Goal: Task Accomplishment & Management: Manage account settings

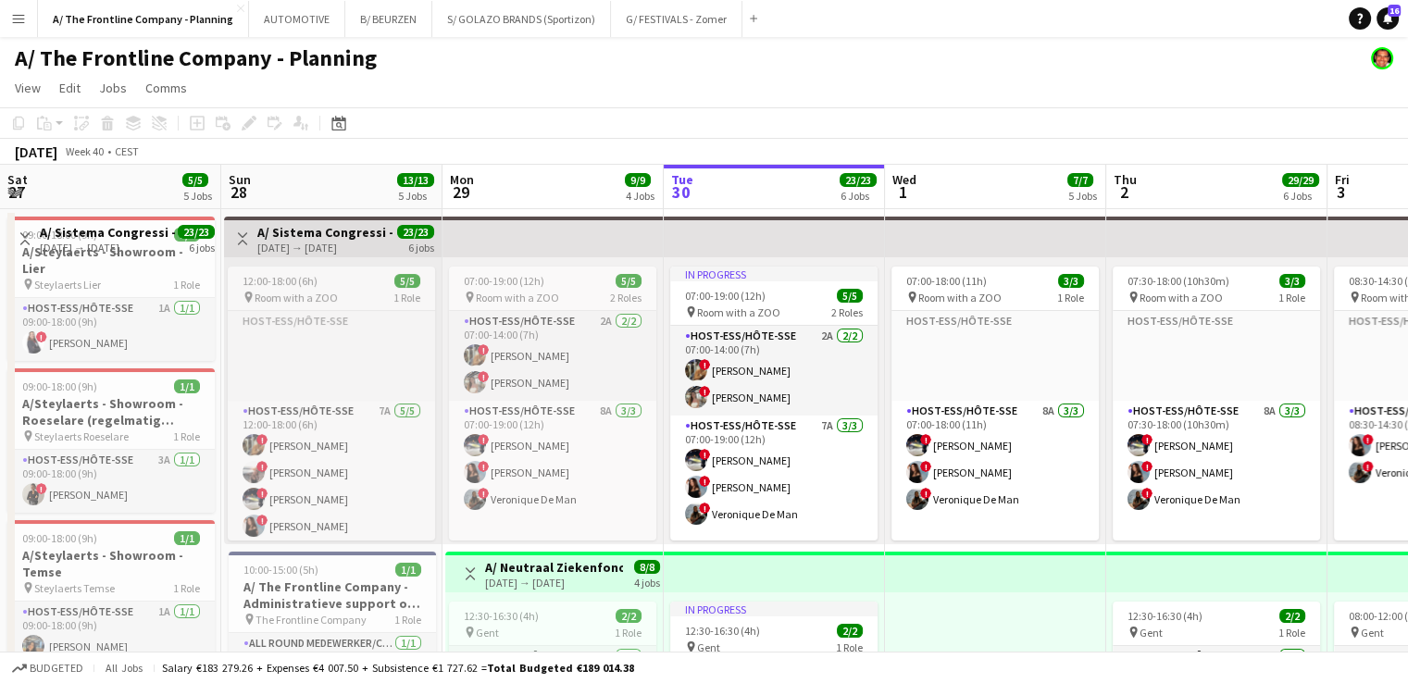
scroll to position [30, 0]
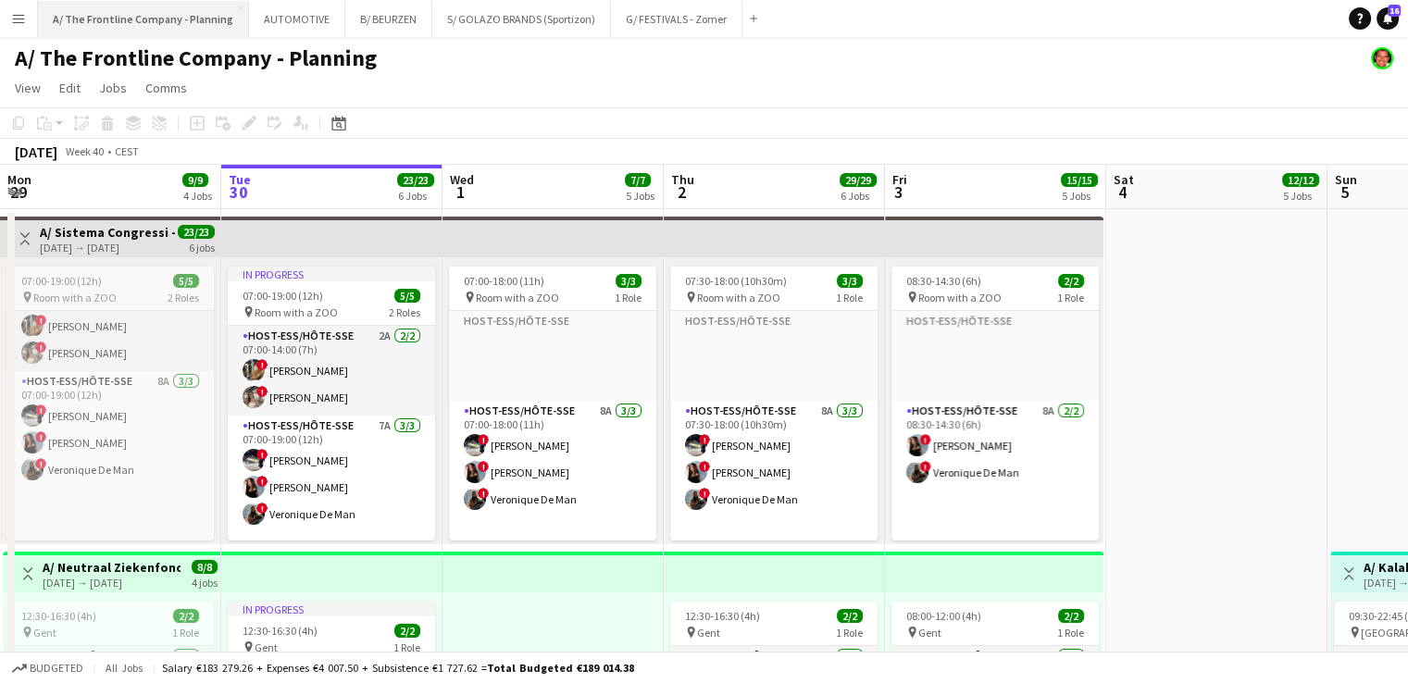
click at [195, 22] on button "A/ The Frontline Company - Planning Close" at bounding box center [143, 19] width 211 height 36
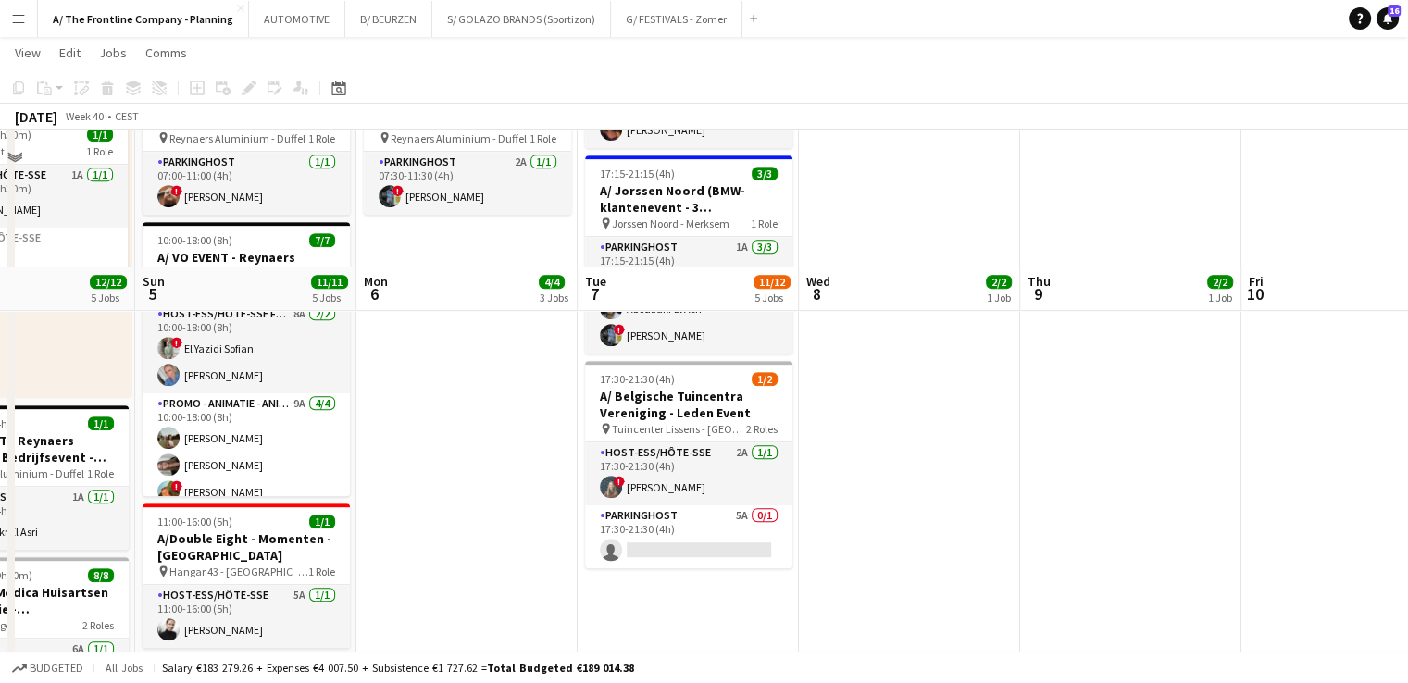
scroll to position [1007, 0]
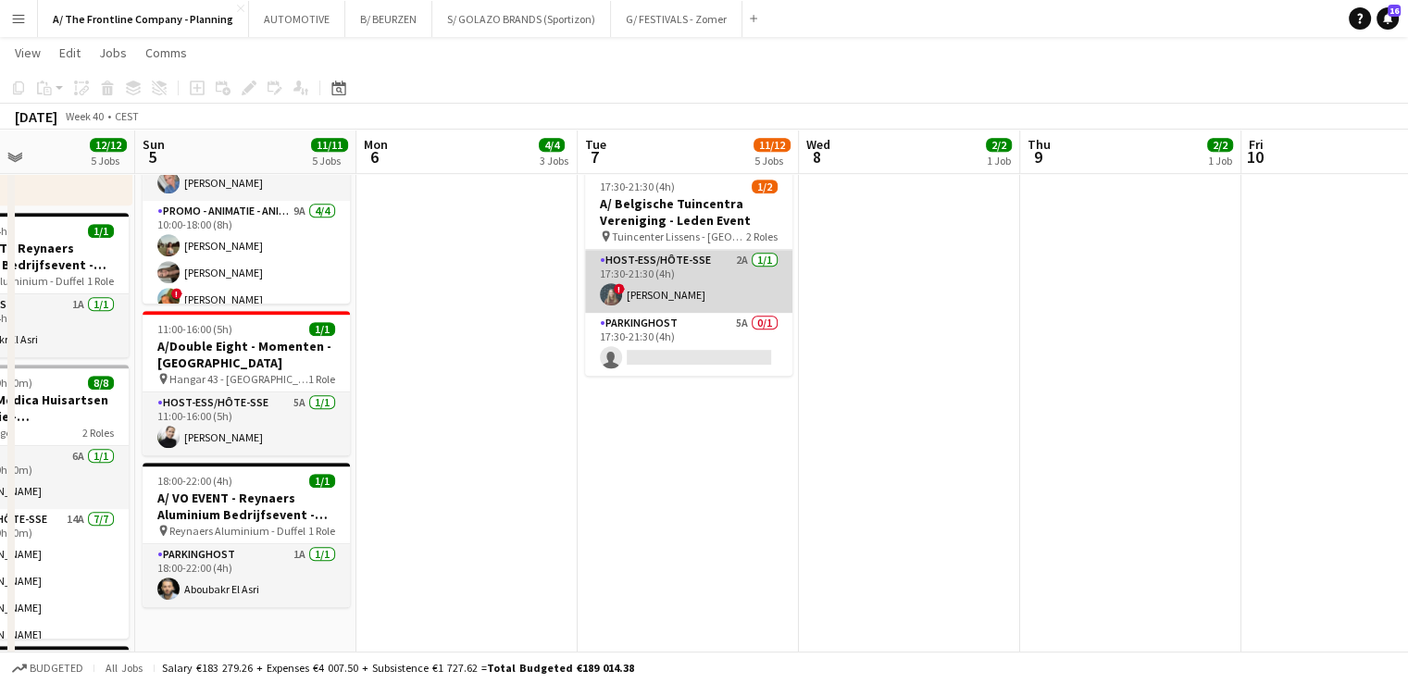
click at [718, 306] on app-card-role "Host-ess/Hôte-sse 2A [DATE] 17:30-21:30 (4h) ! [PERSON_NAME]" at bounding box center [688, 281] width 207 height 63
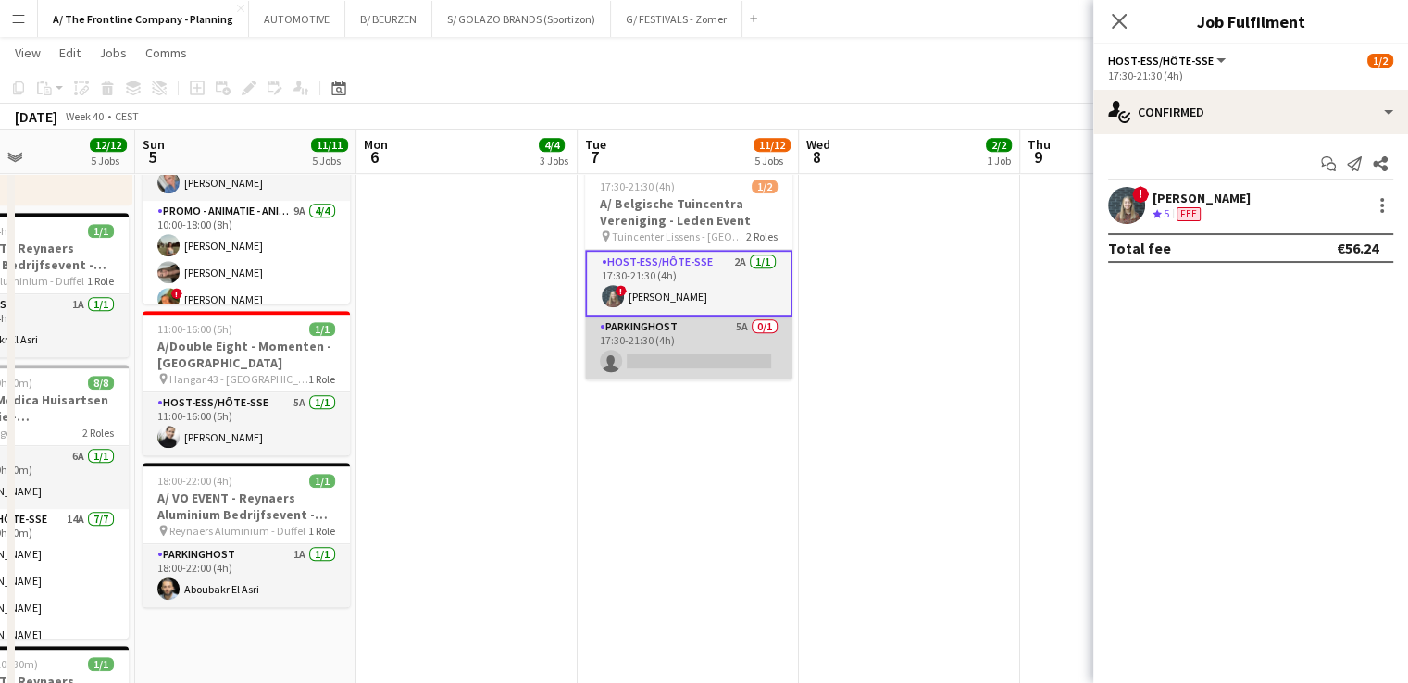
click at [703, 353] on app-card-role "Parkinghost 5A 0/1 17:30-21:30 (4h) single-neutral-actions" at bounding box center [688, 348] width 207 height 63
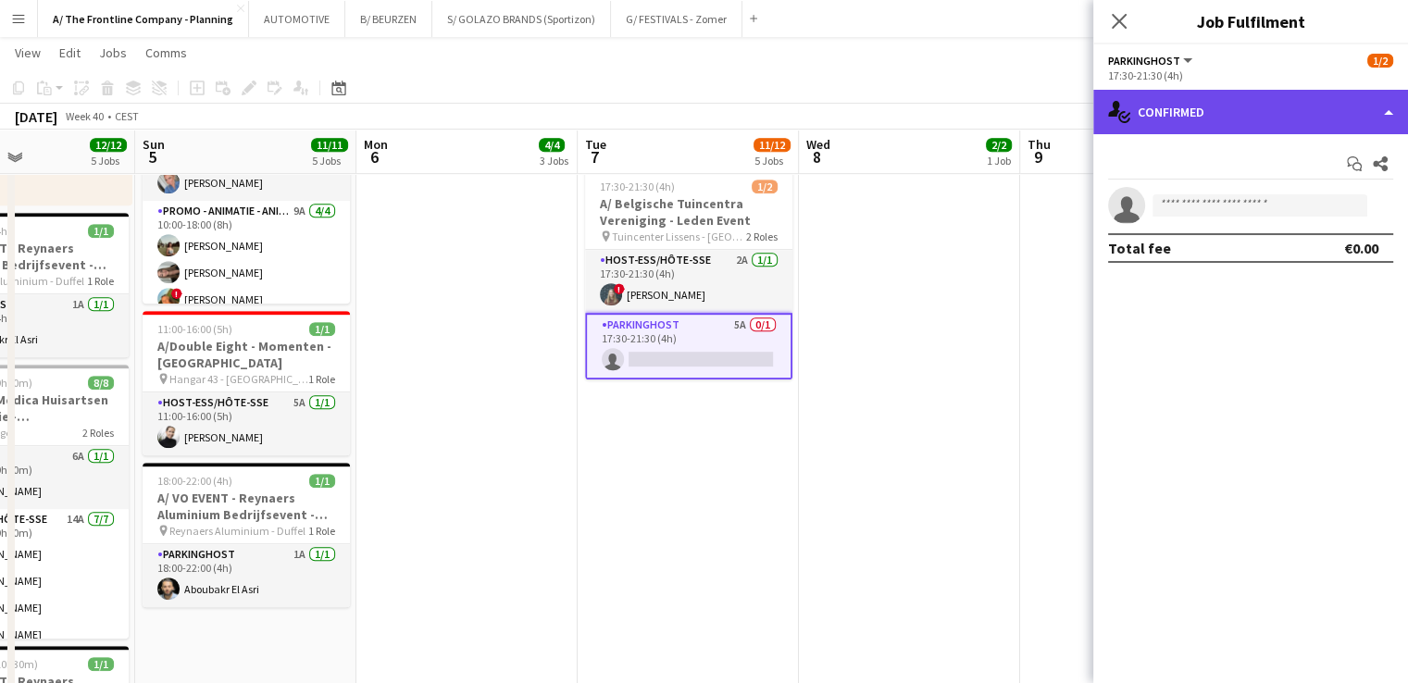
click at [1269, 114] on div "single-neutral-actions-check-2 Confirmed" at bounding box center [1250, 112] width 315 height 44
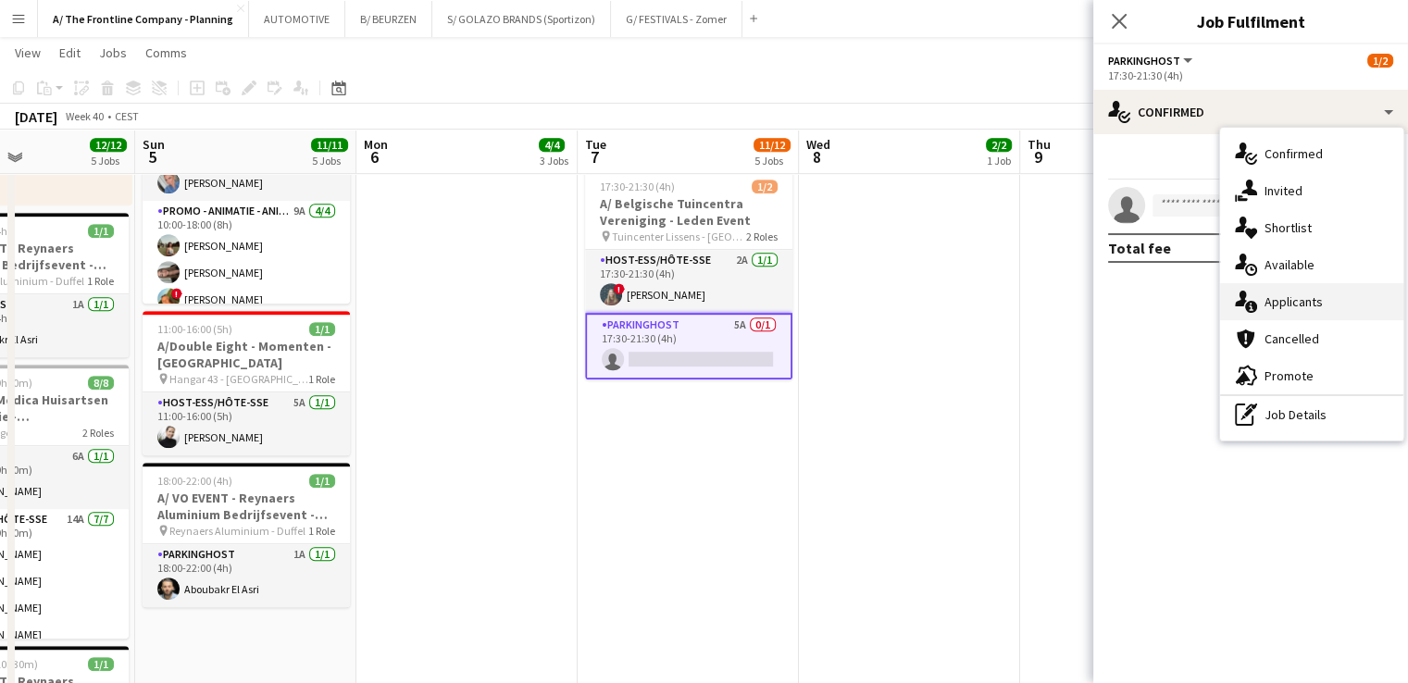
click at [1259, 290] on div "single-neutral-actions-information Applicants" at bounding box center [1311, 301] width 183 height 37
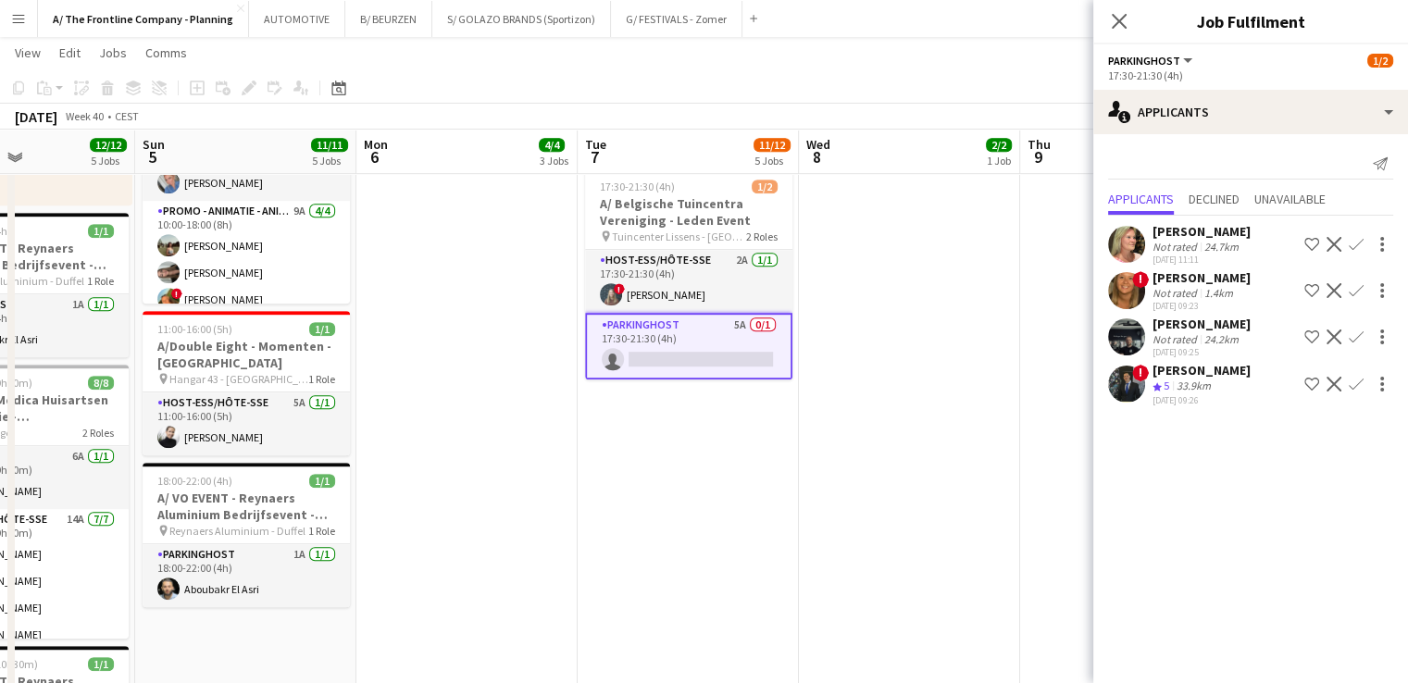
click at [1188, 379] on div "33.9km" at bounding box center [1194, 387] width 42 height 16
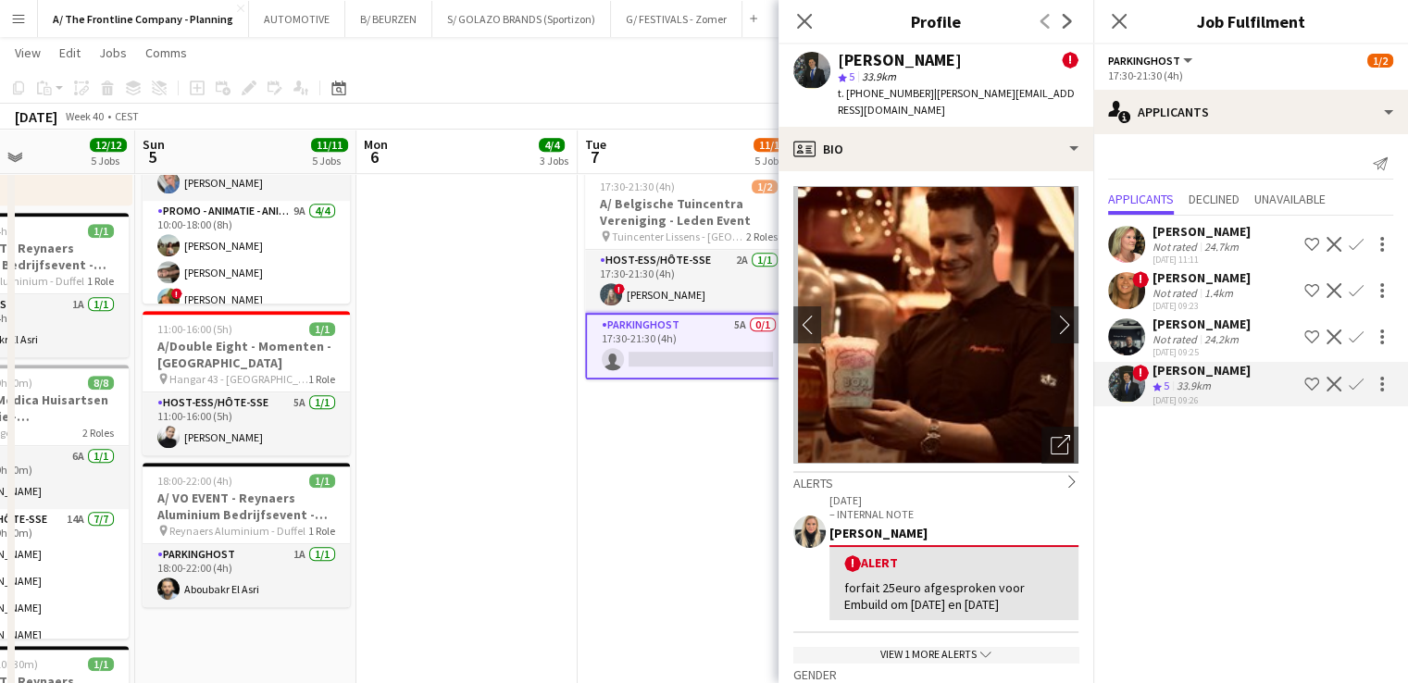
click at [1196, 332] on div "Not rated" at bounding box center [1176, 339] width 48 height 14
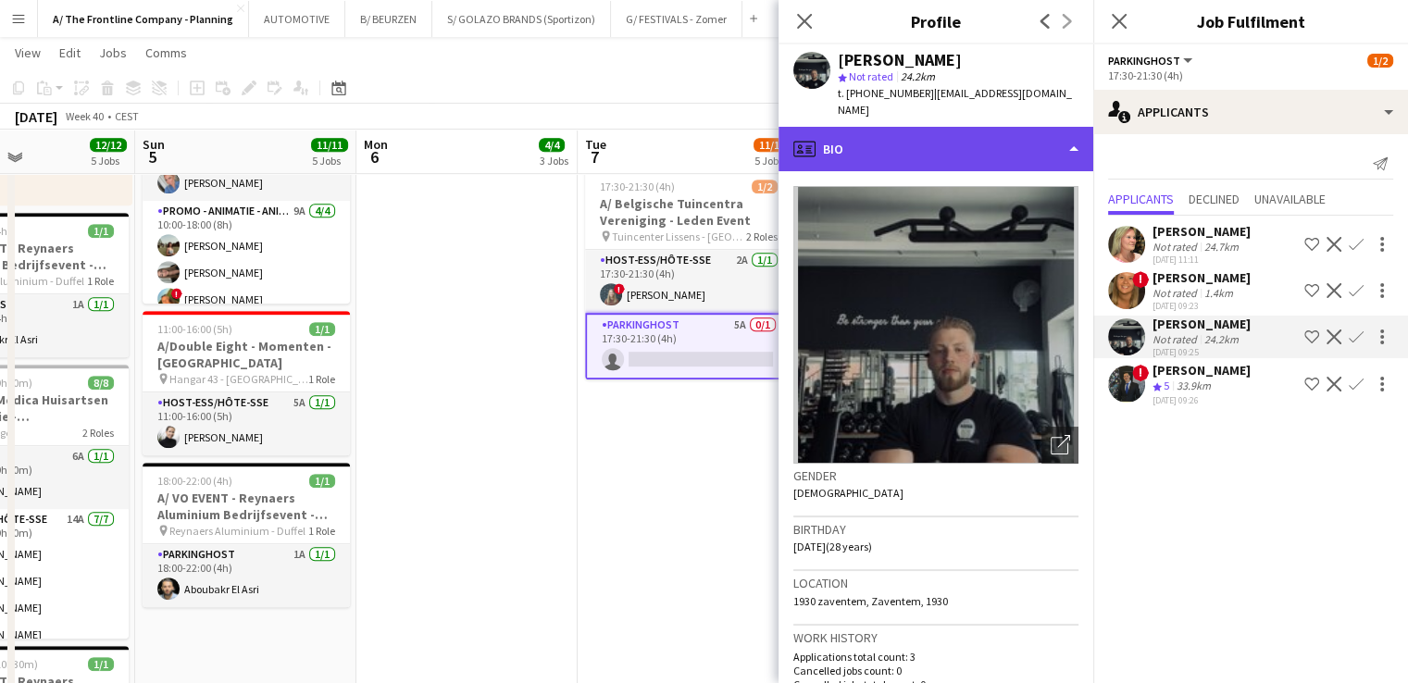
click at [981, 127] on div "profile Bio" at bounding box center [935, 149] width 315 height 44
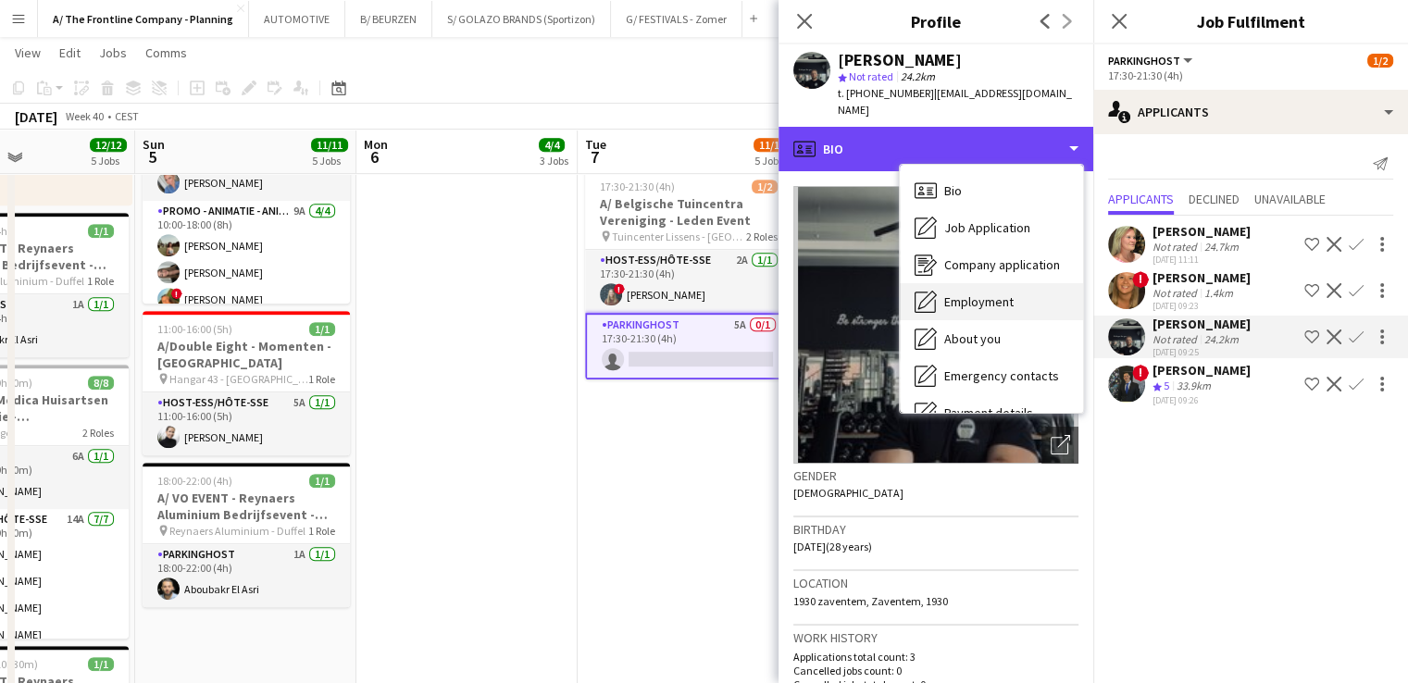
scroll to position [174, 0]
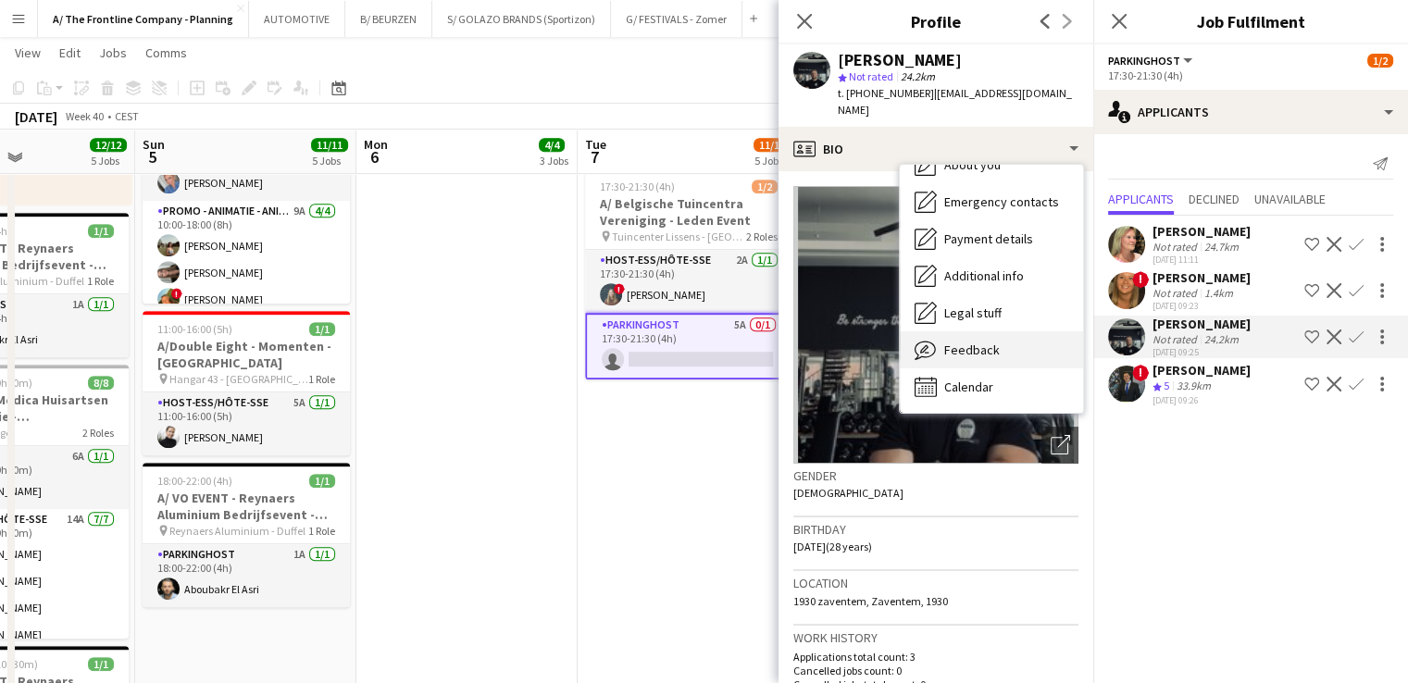
click at [956, 342] on span "Feedback" at bounding box center [972, 350] width 56 height 17
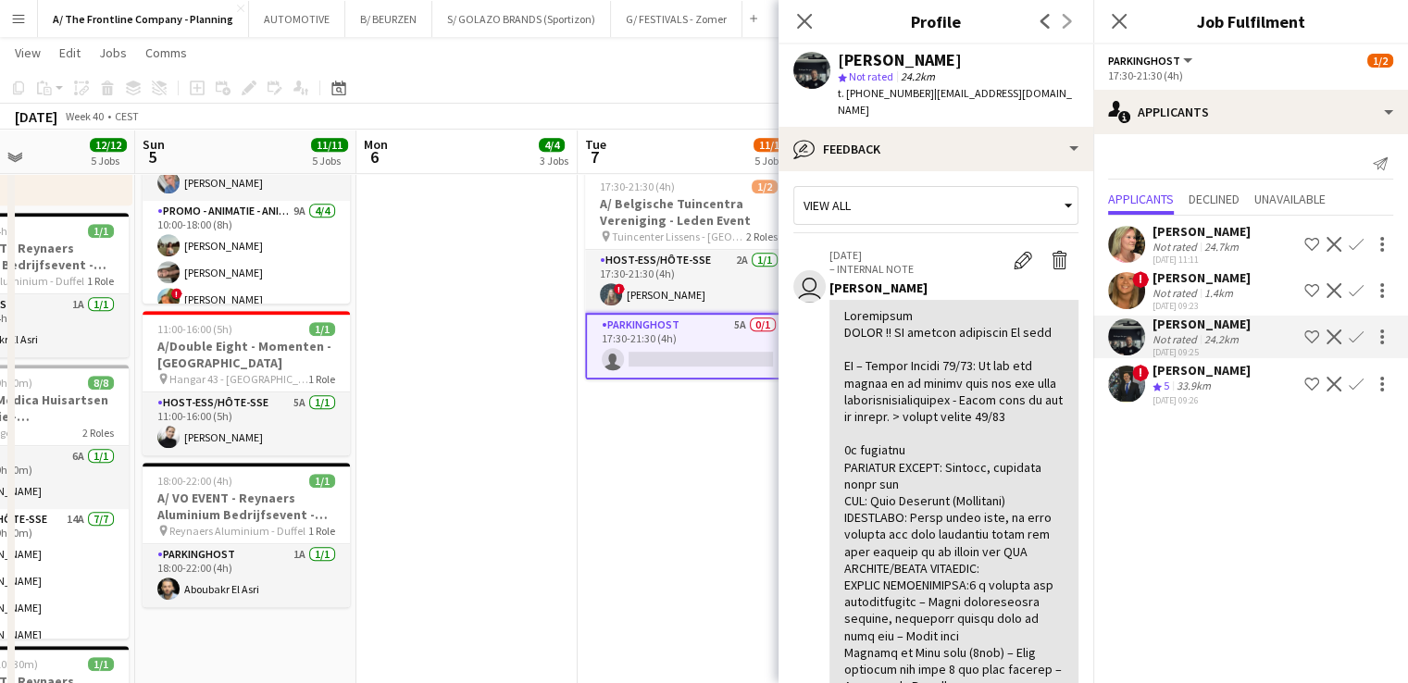
scroll to position [0, 0]
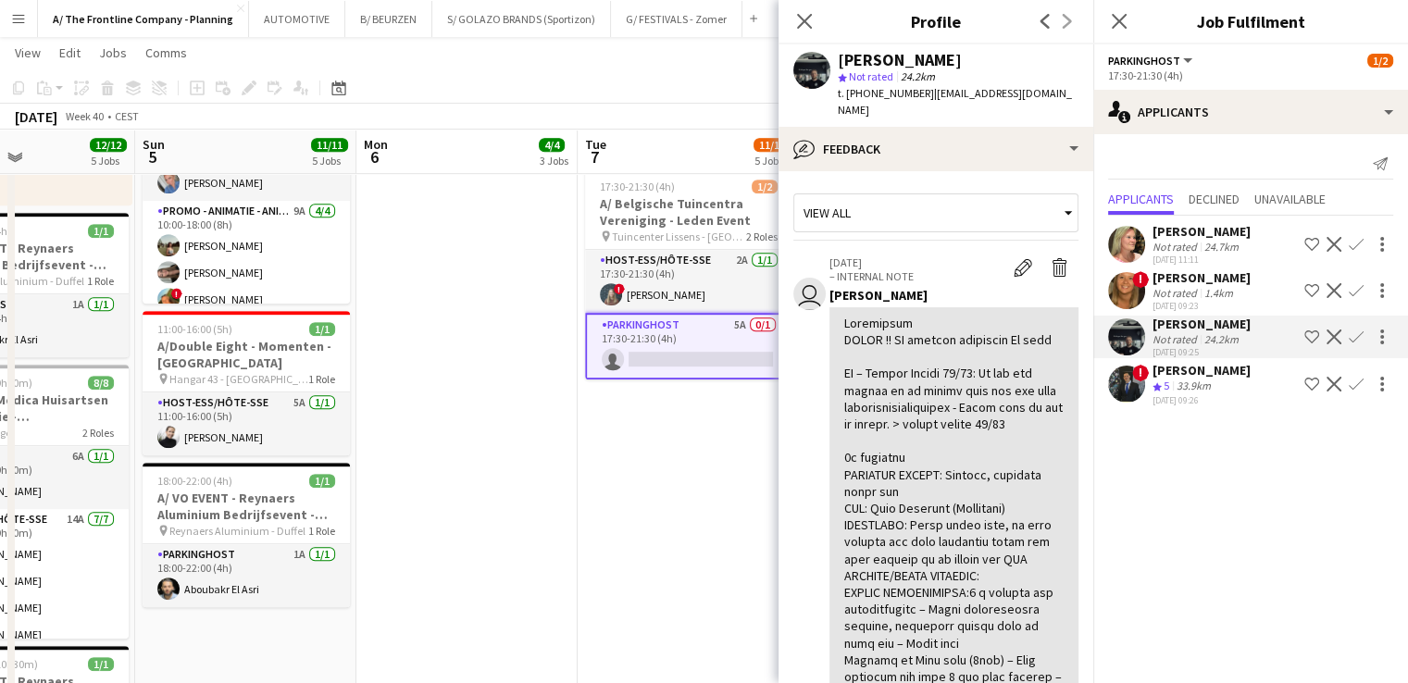
click at [679, 502] on app-date-cell "12:30-16:30 (4h) 2/2 pin Aalst 1 Role Host-ess/Hôte-sse 1A [DATE] 12:30-16:30 (…" at bounding box center [688, 92] width 221 height 1784
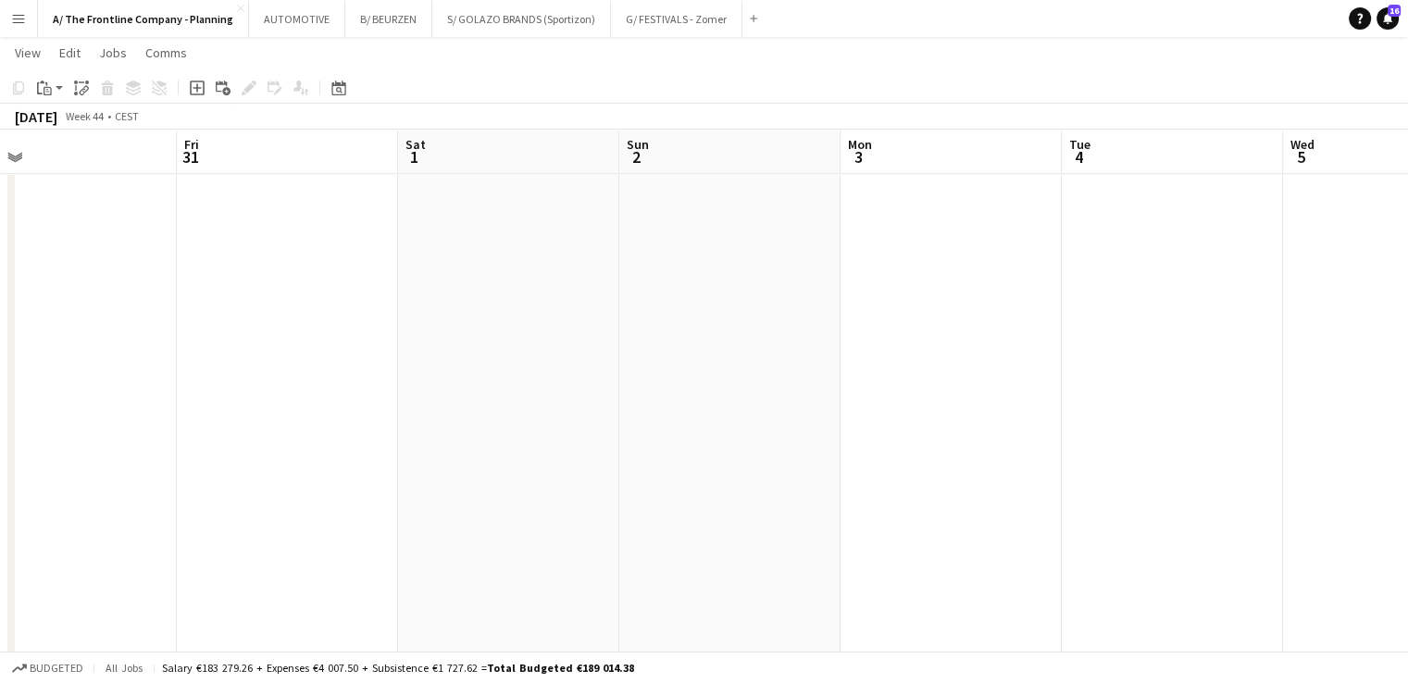
scroll to position [0, 718]
click at [378, 28] on button "B/ BEURZEN Close" at bounding box center [388, 19] width 87 height 36
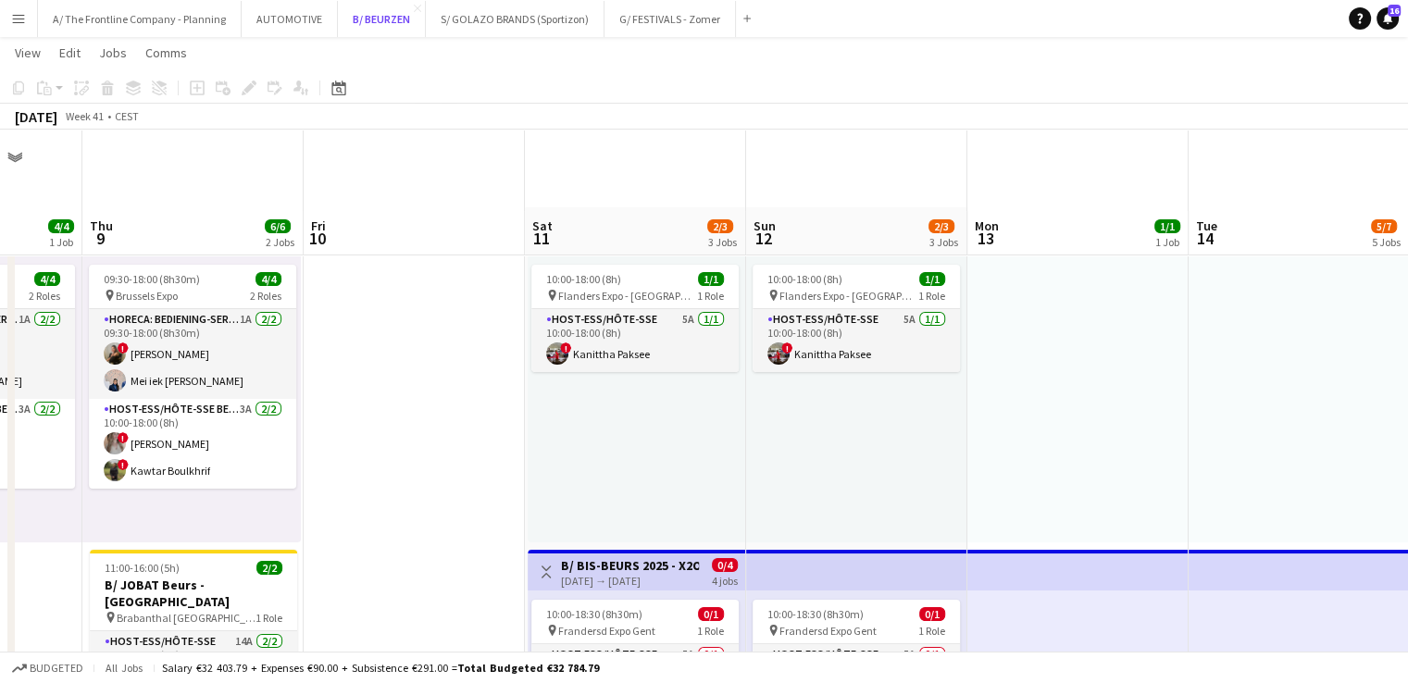
scroll to position [404, 0]
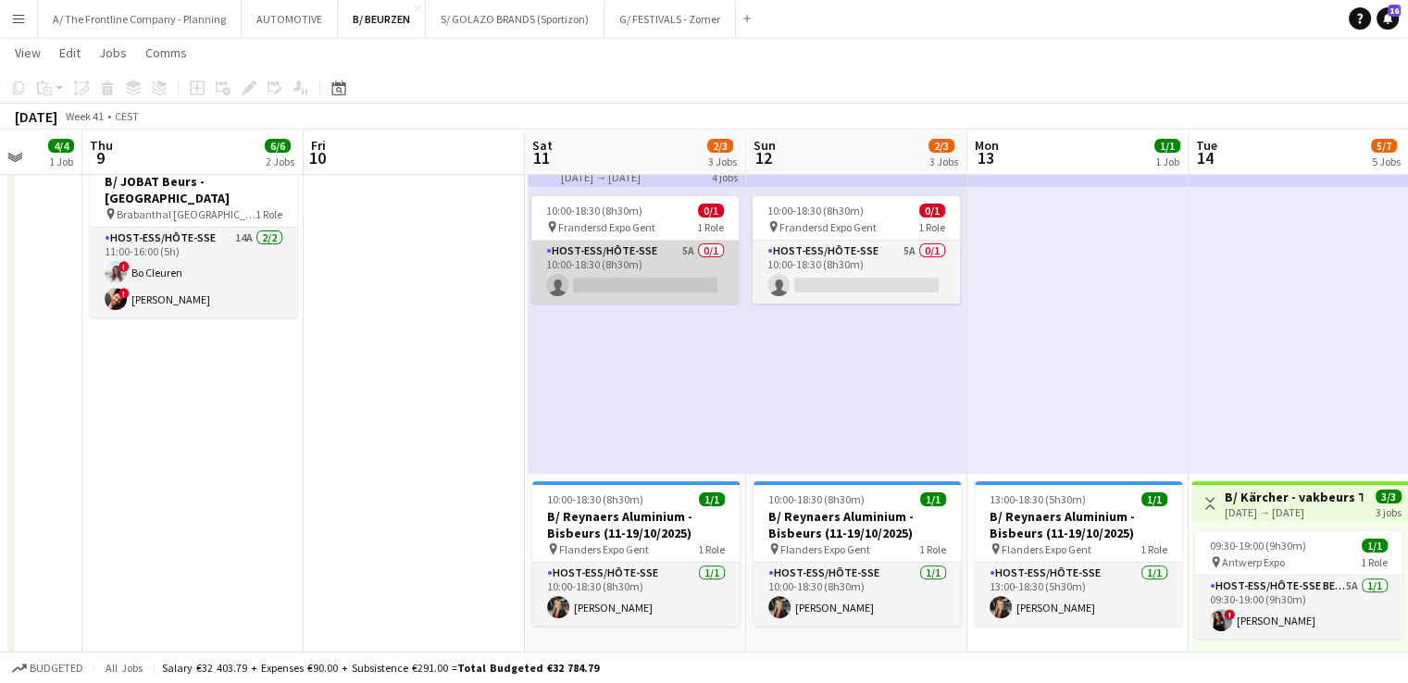
click at [645, 301] on app-card-role "Host-ess/Hôte-sse 5A 0/1 10:00-18:30 (8h30m) single-neutral-actions" at bounding box center [634, 272] width 207 height 63
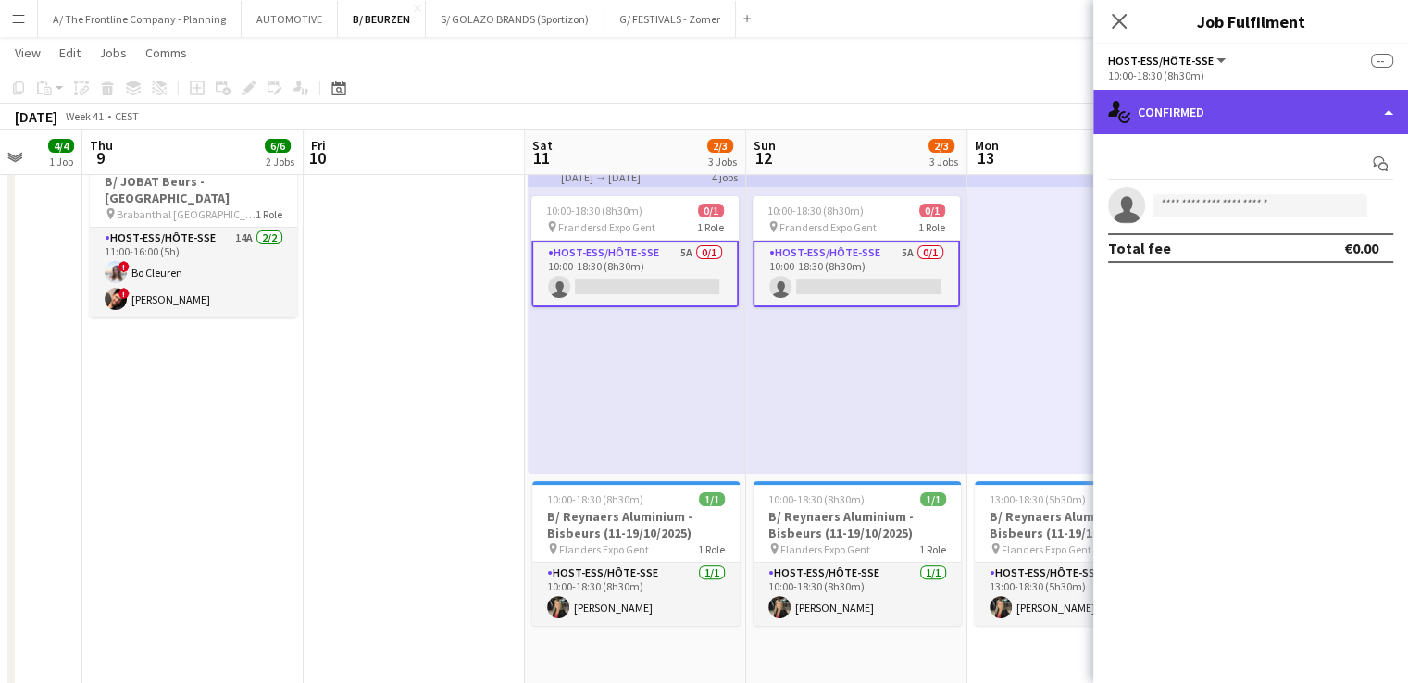
click at [1224, 105] on div "single-neutral-actions-check-2 Confirmed" at bounding box center [1250, 112] width 315 height 44
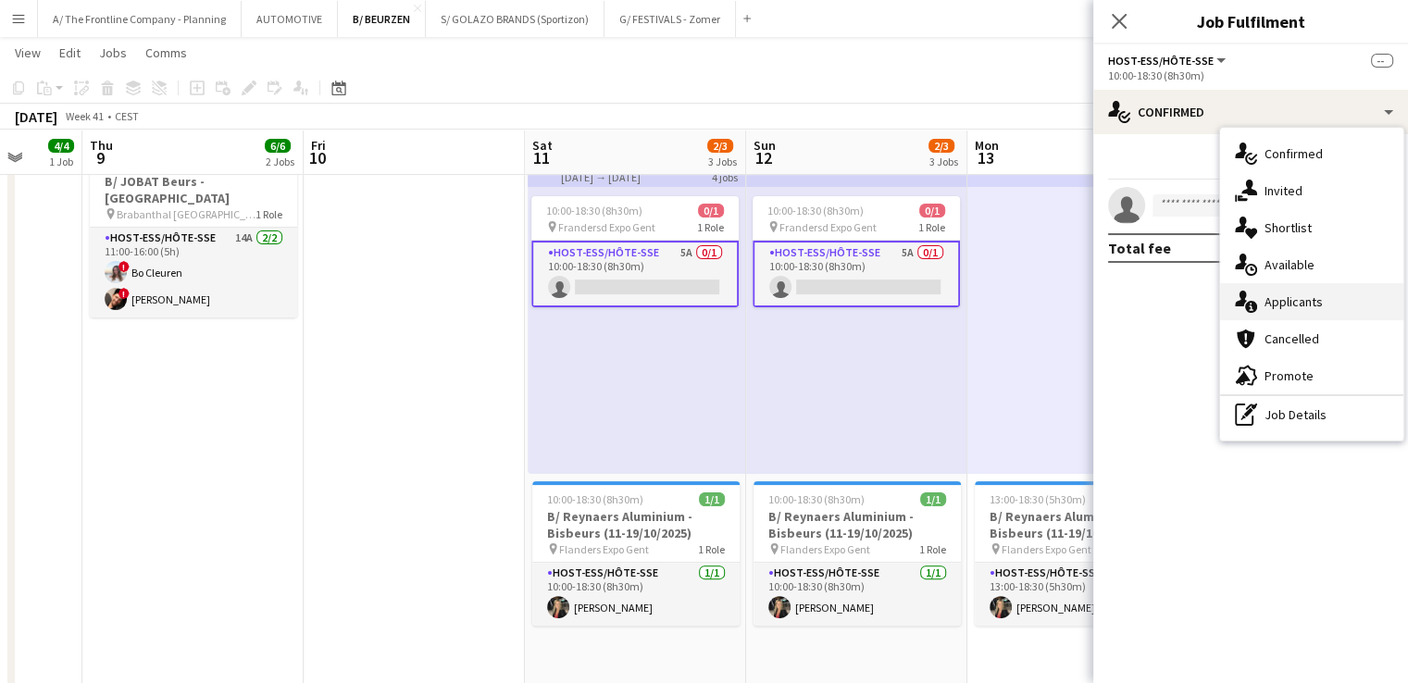
click at [1273, 317] on div "single-neutral-actions-information Applicants" at bounding box center [1311, 301] width 183 height 37
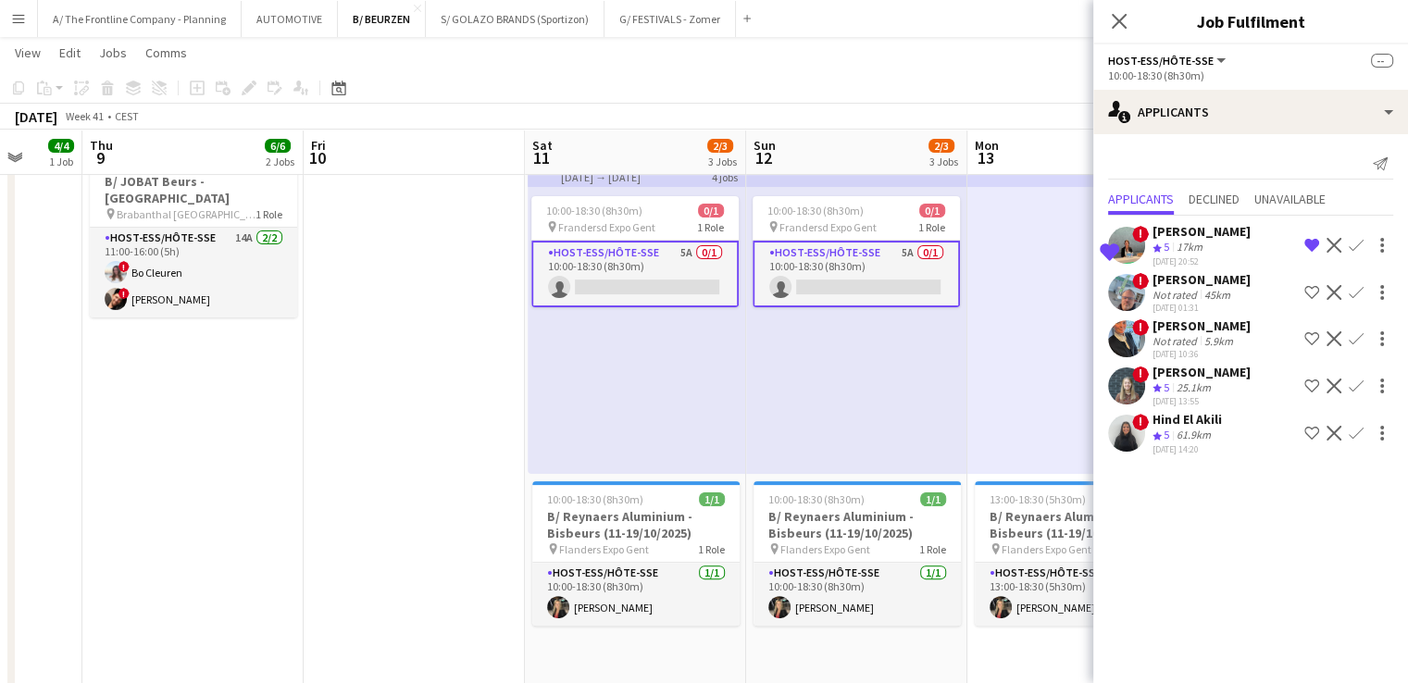
click at [1191, 380] on div "25.1km" at bounding box center [1194, 388] width 42 height 16
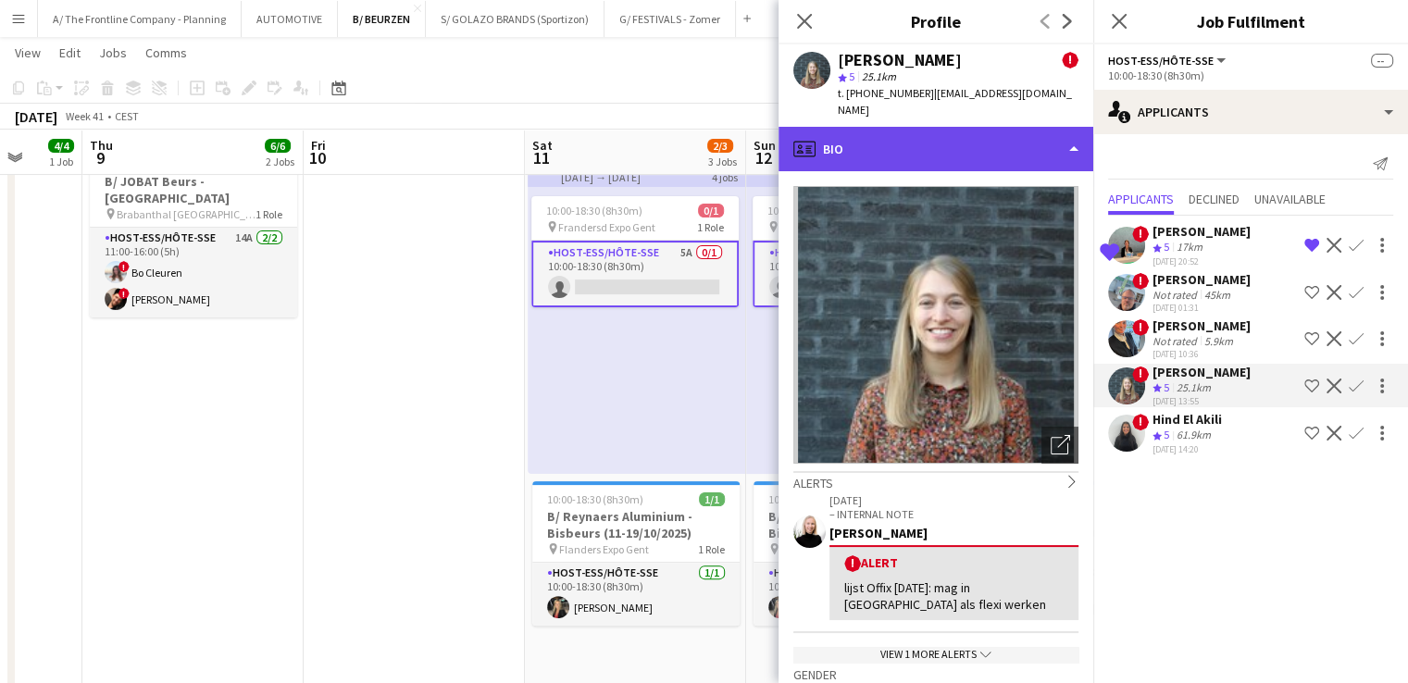
click at [969, 137] on div "profile Bio" at bounding box center [935, 149] width 315 height 44
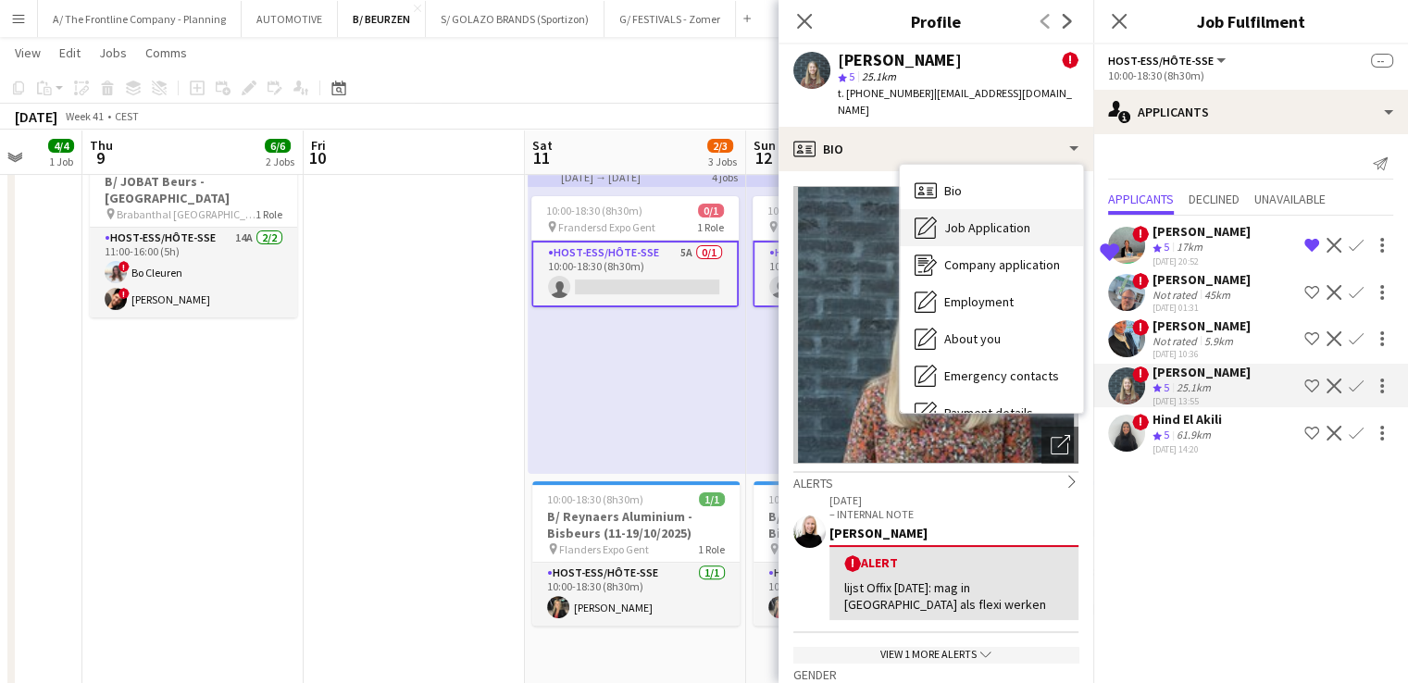
click at [973, 219] on span "Job Application" at bounding box center [987, 227] width 86 height 17
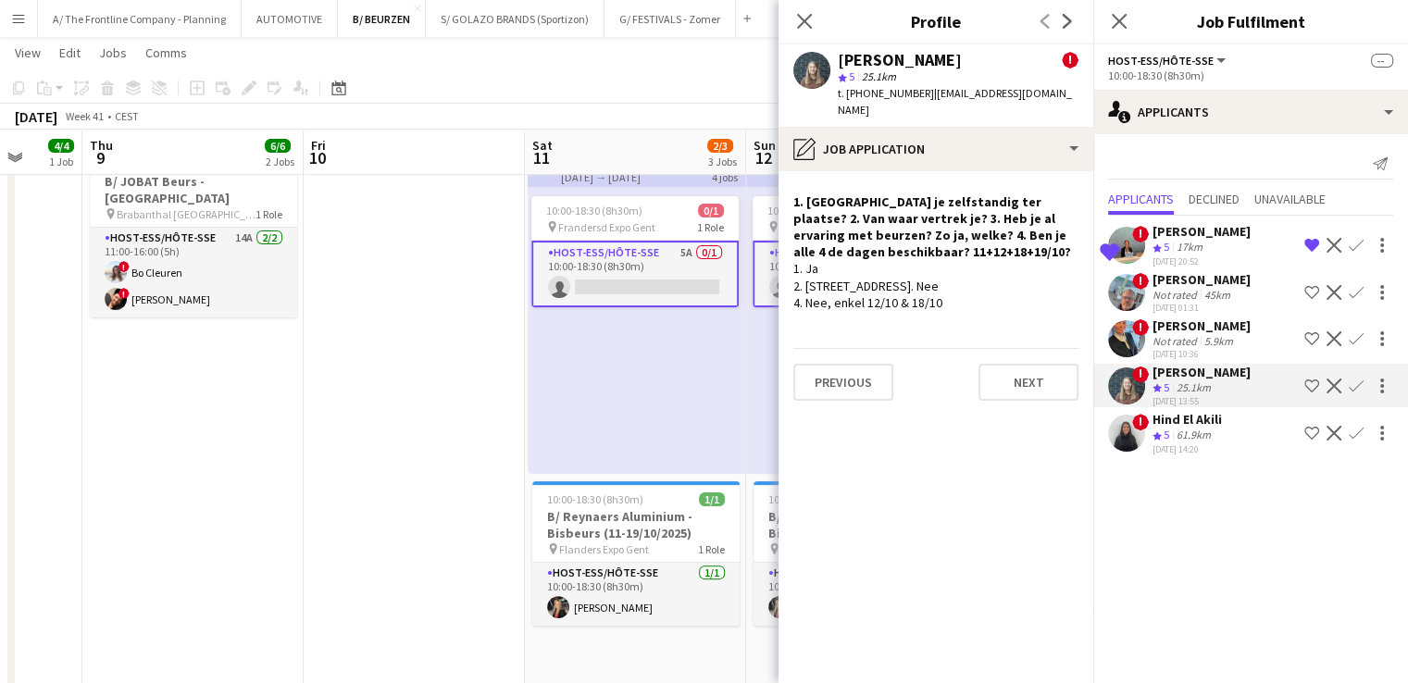
click at [1161, 446] on div "[DATE] 14:20" at bounding box center [1186, 449] width 69 height 12
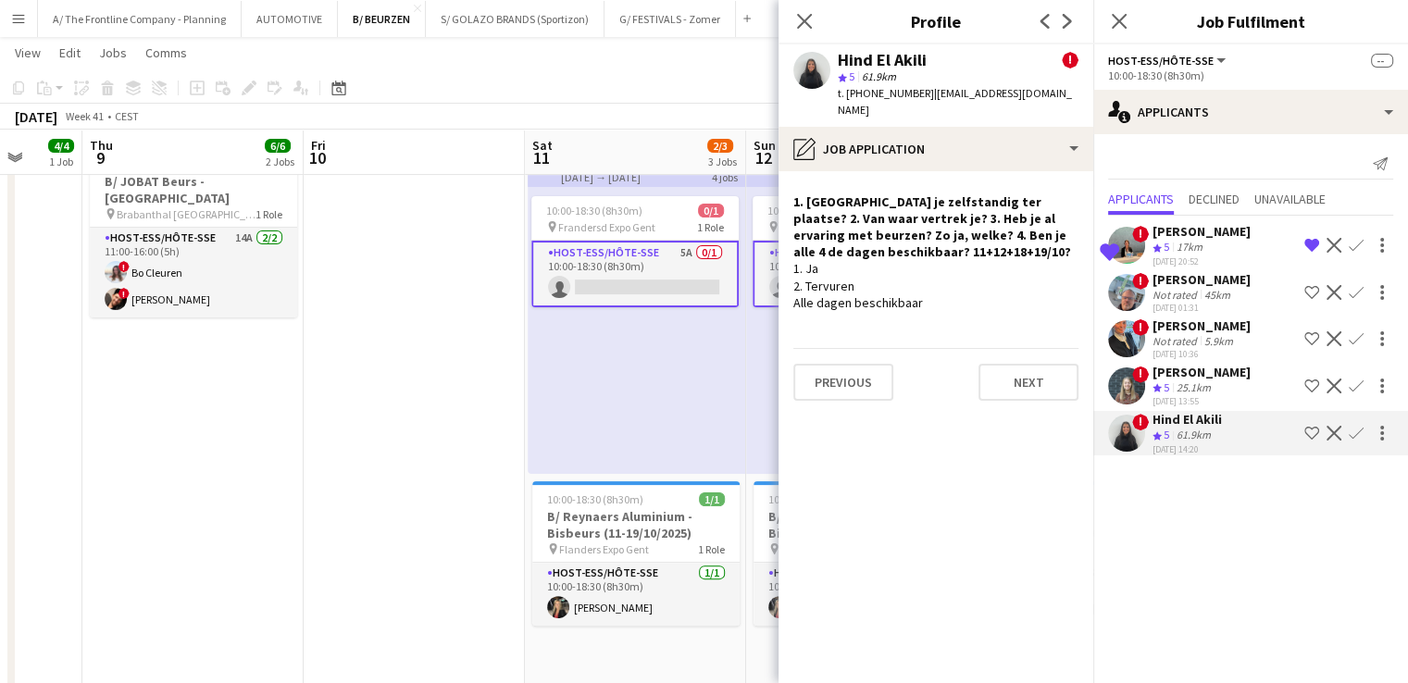
click at [1163, 334] on div "Not rated" at bounding box center [1176, 341] width 48 height 14
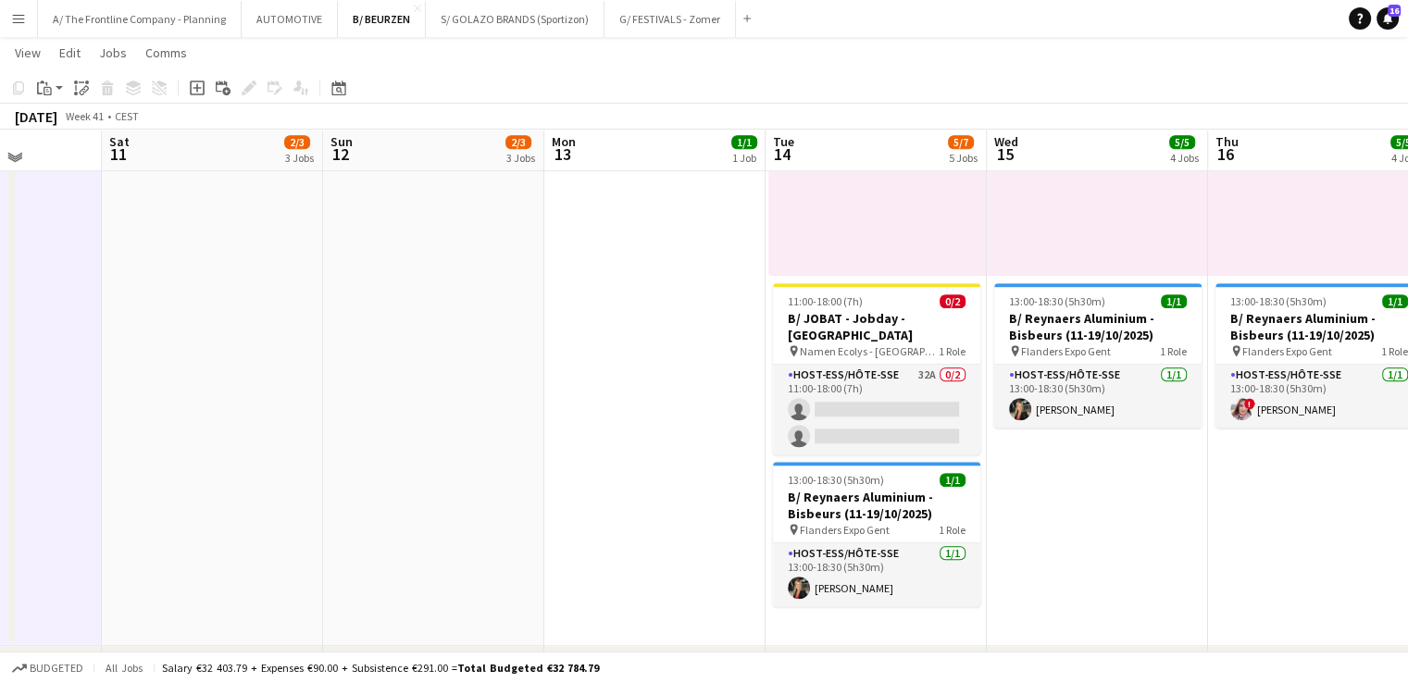
scroll to position [1607, 0]
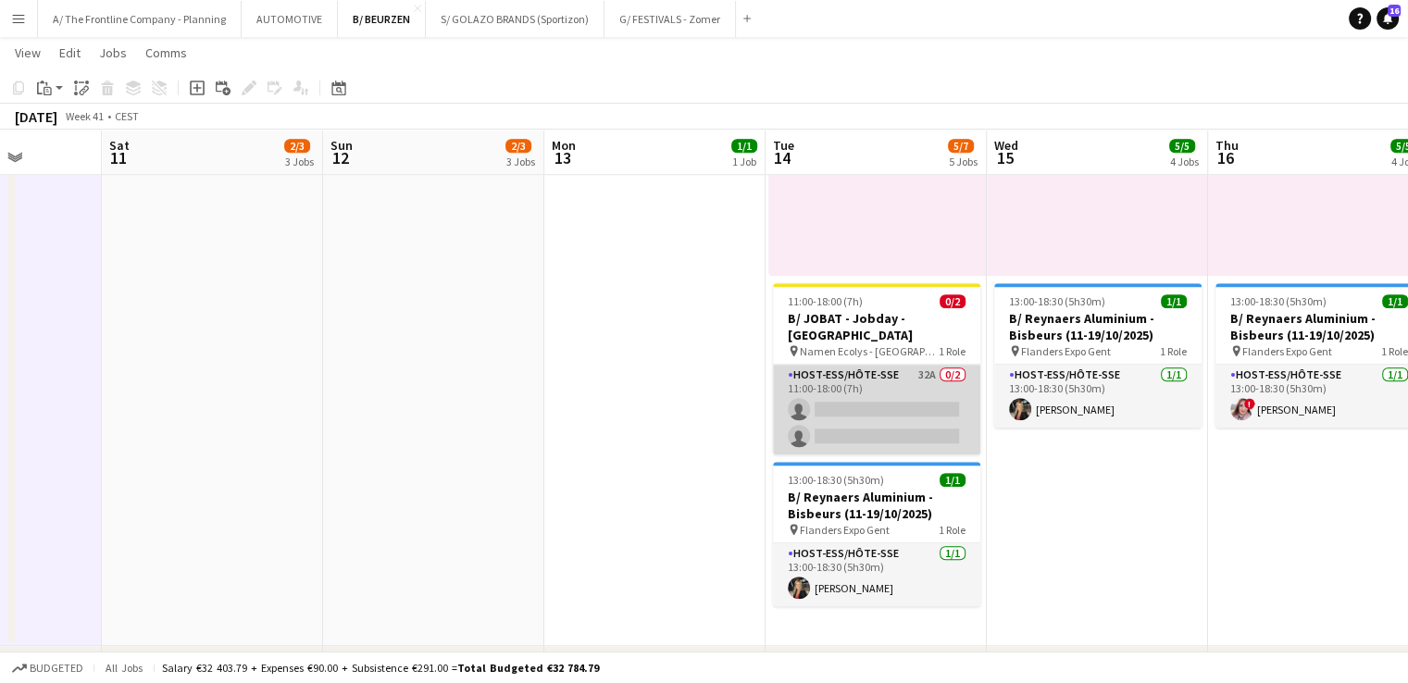
click at [929, 393] on app-card-role "Host-ess/Hôte-sse 32A 0/2 11:00-18:00 (7h) single-neutral-actions single-neutra…" at bounding box center [876, 410] width 207 height 90
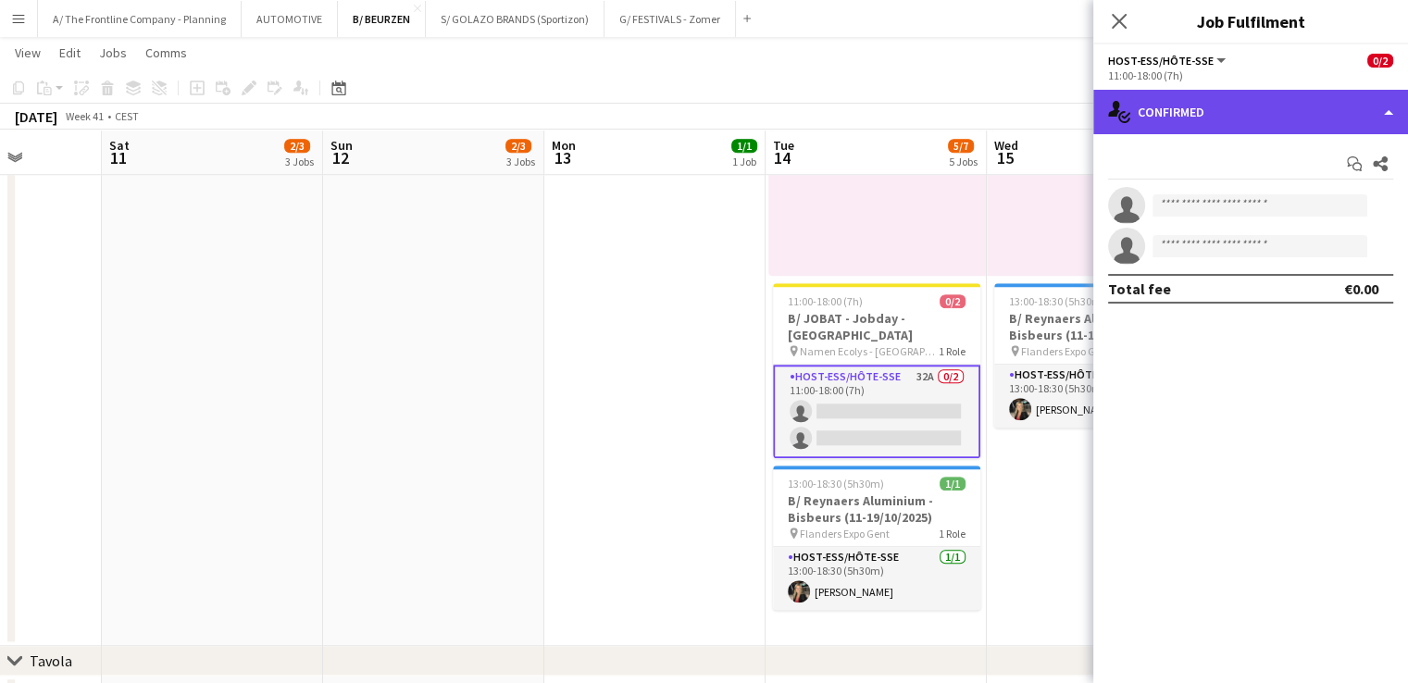
click at [1261, 116] on div "single-neutral-actions-check-2 Confirmed" at bounding box center [1250, 112] width 315 height 44
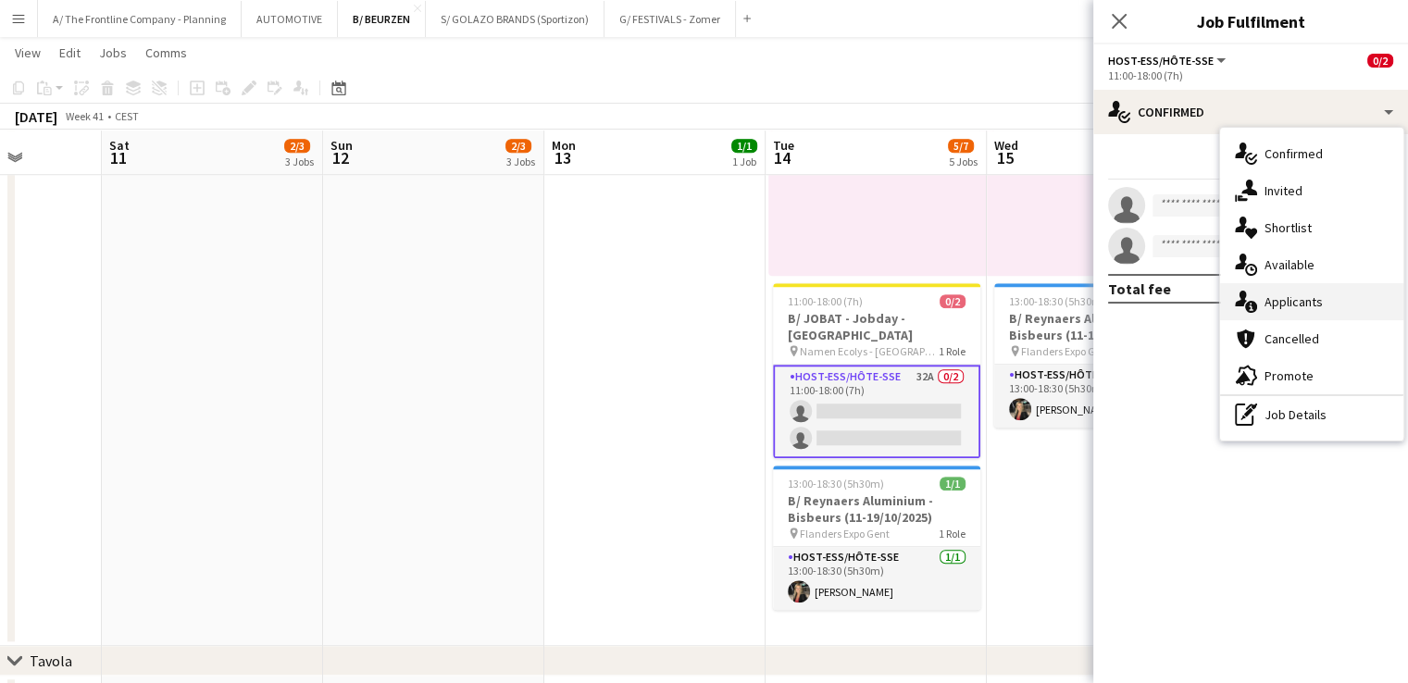
click at [1285, 299] on span "Applicants" at bounding box center [1293, 301] width 58 height 17
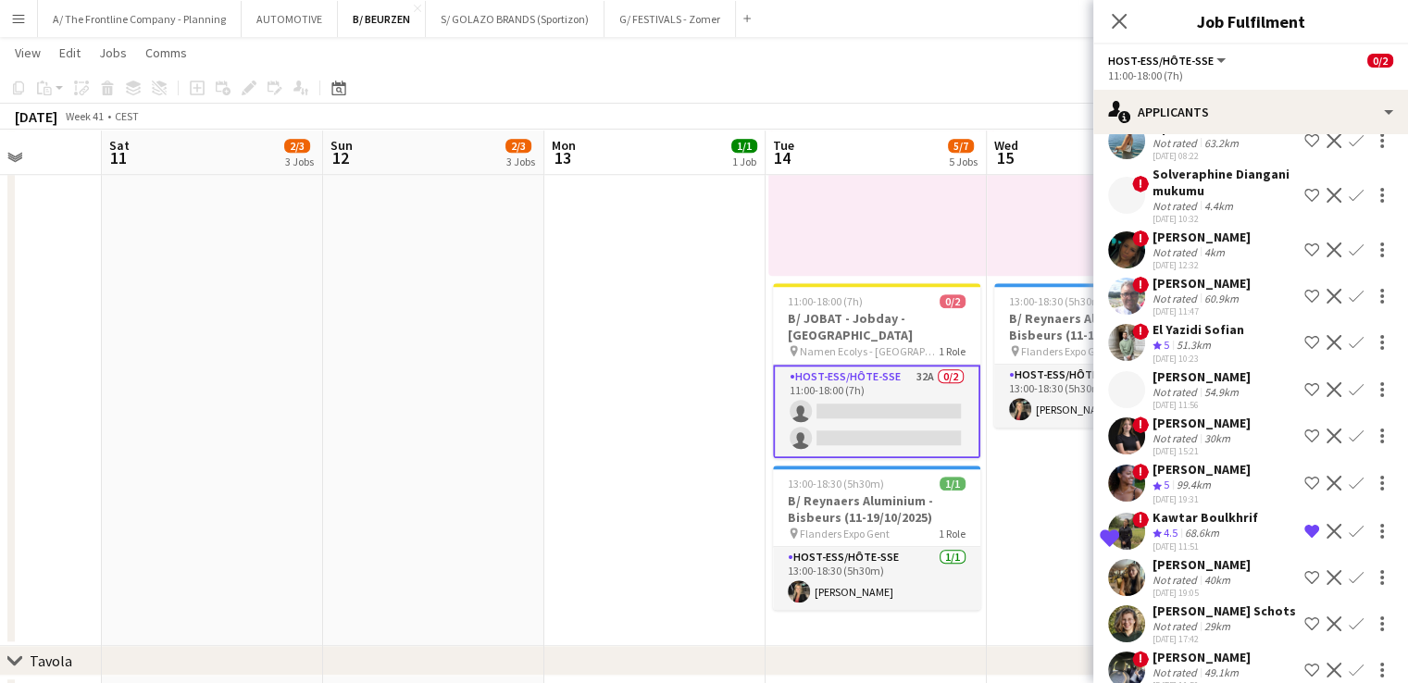
scroll to position [1145, 0]
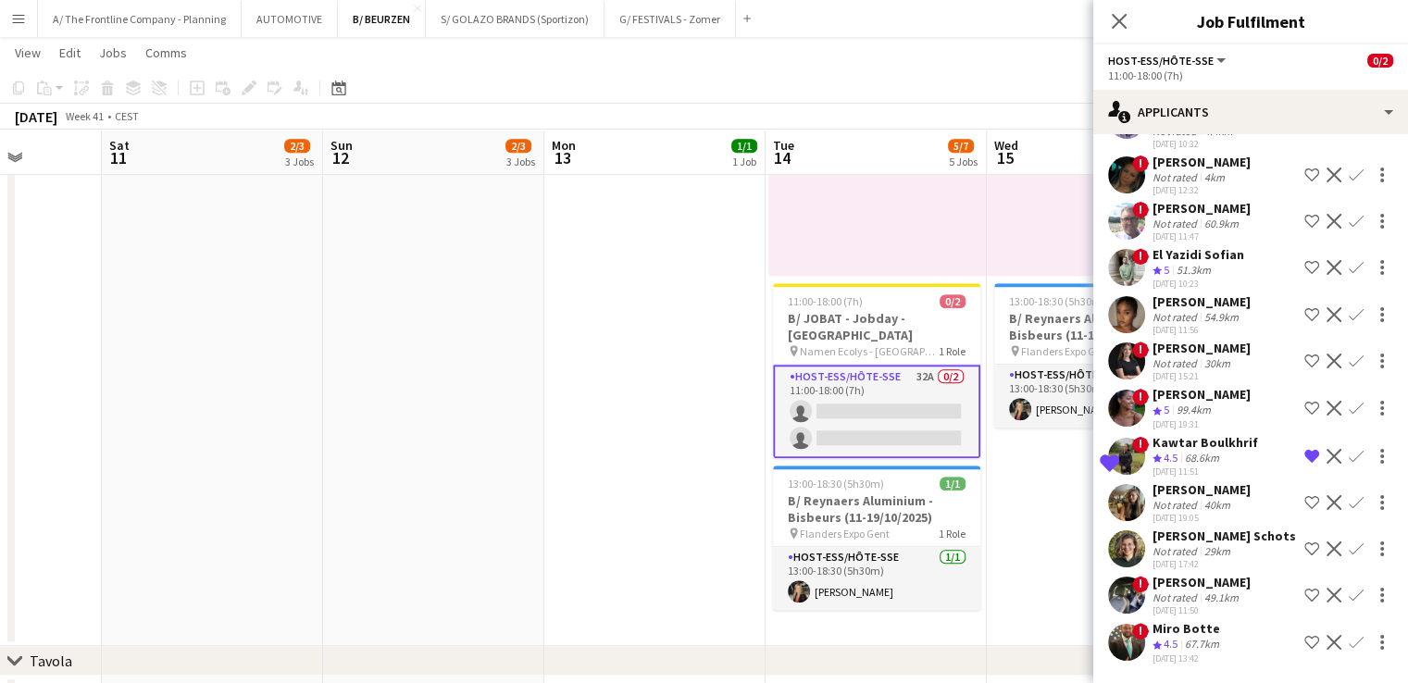
click at [1186, 154] on div "[PERSON_NAME]" at bounding box center [1201, 162] width 98 height 17
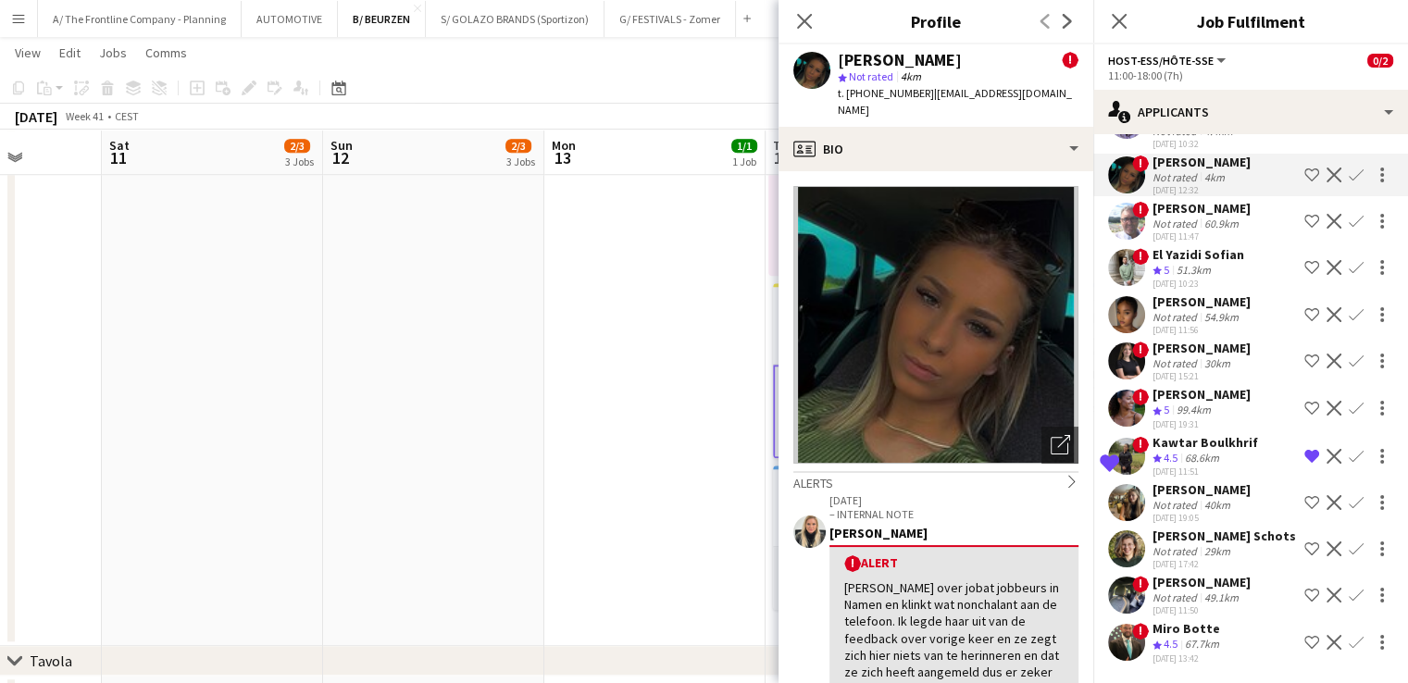
click at [1202, 528] on div "[PERSON_NAME] Schots" at bounding box center [1223, 536] width 143 height 17
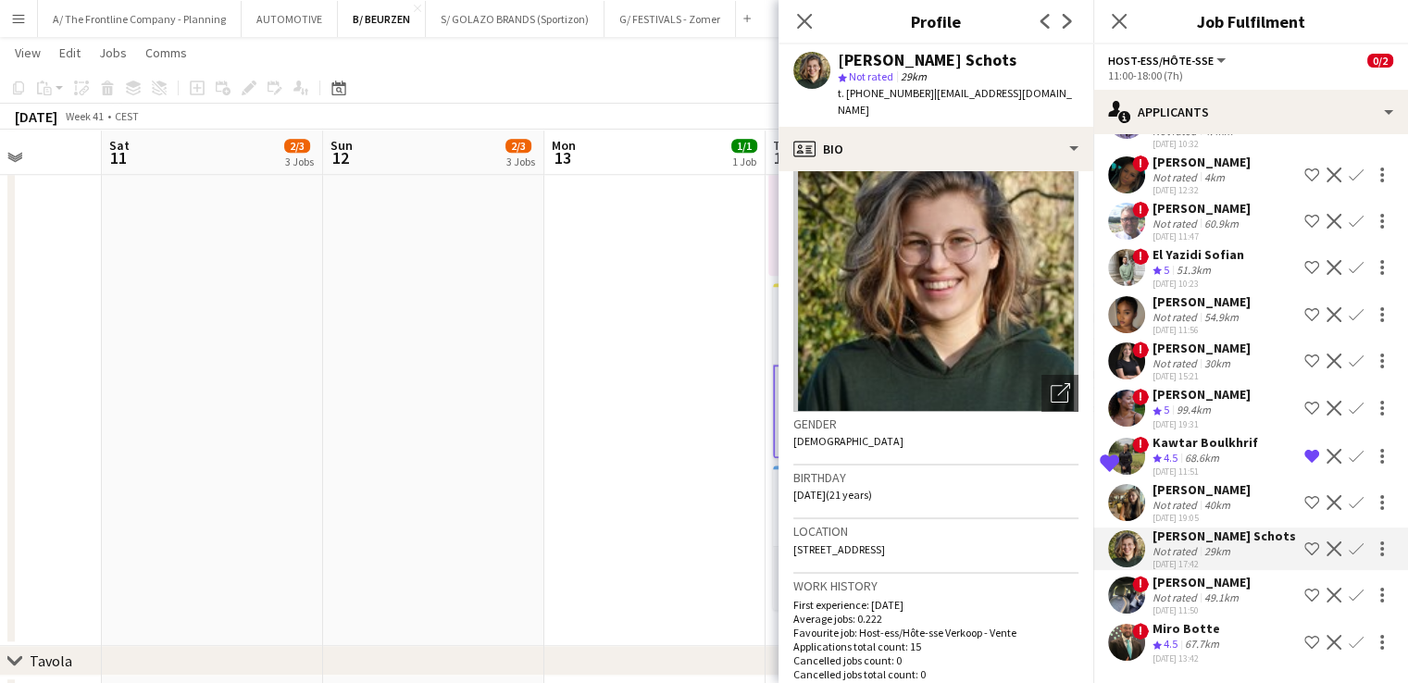
scroll to position [51, 0]
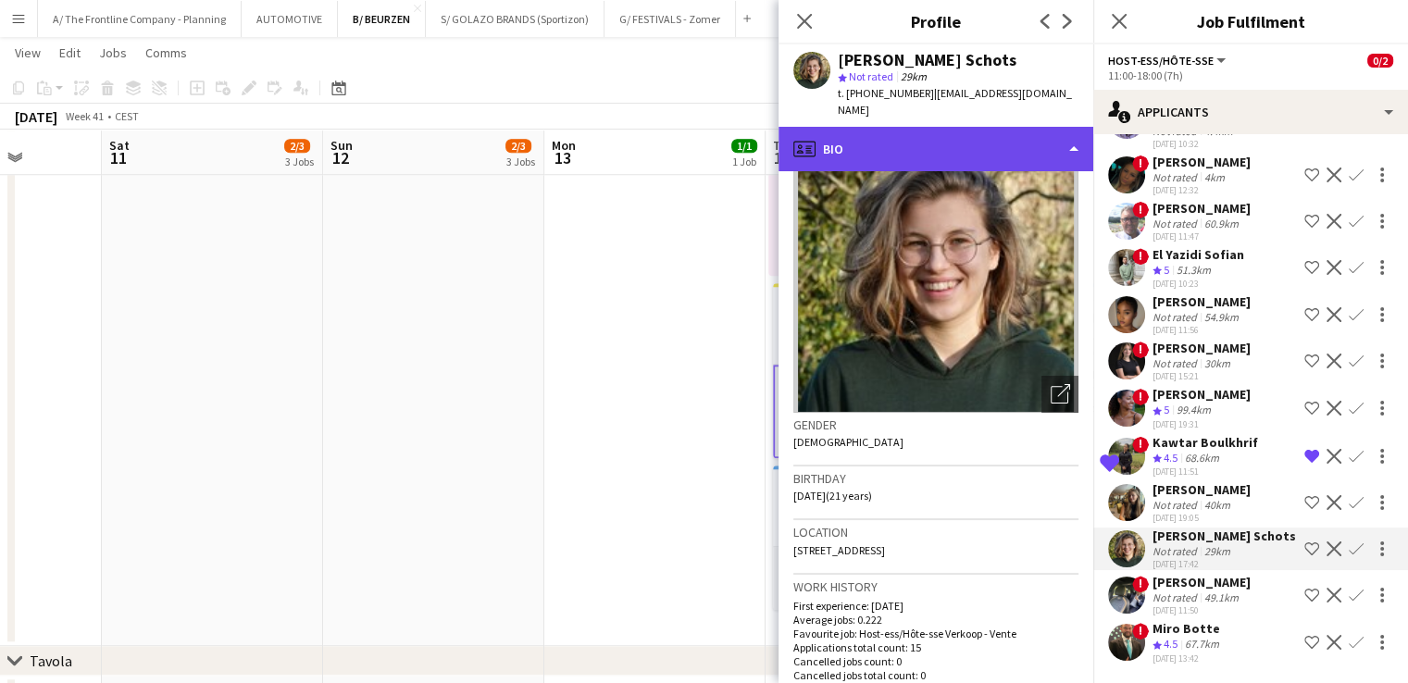
click at [927, 142] on div "profile Bio" at bounding box center [935, 149] width 315 height 44
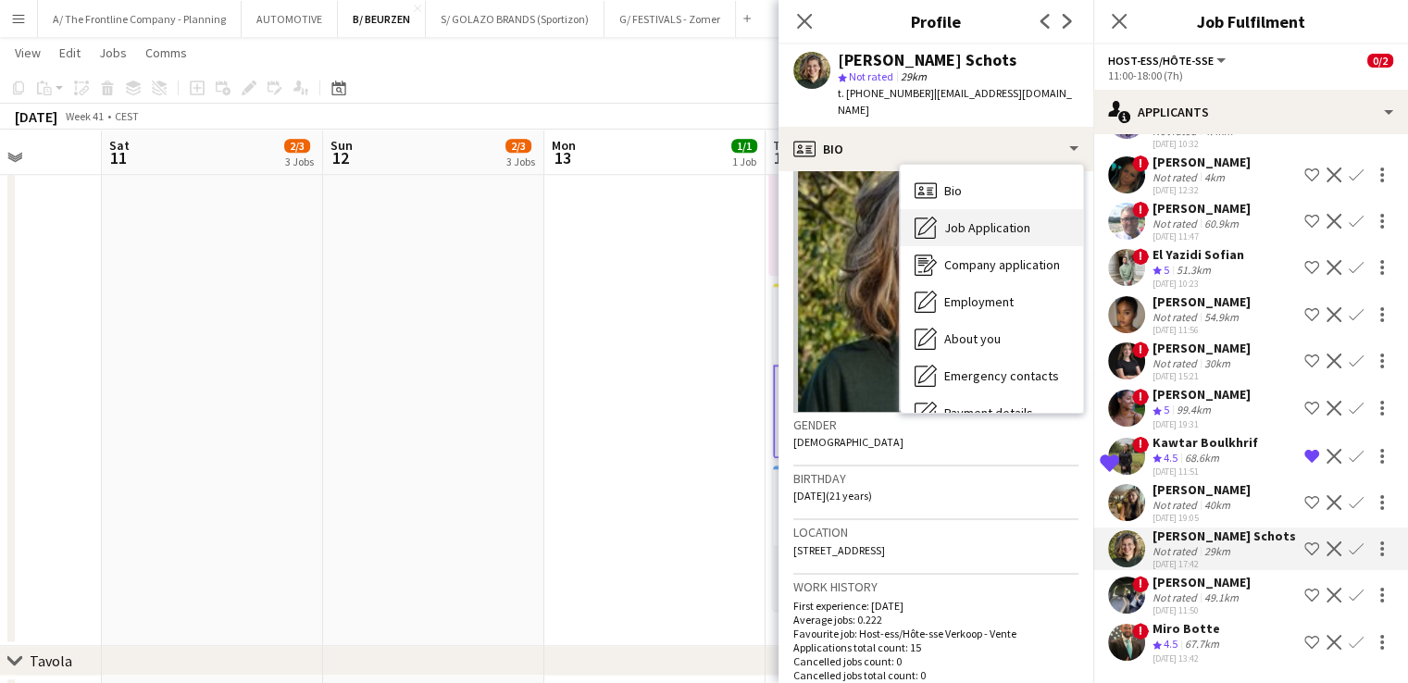
click at [952, 209] on div "Job Application Job Application" at bounding box center [991, 227] width 183 height 37
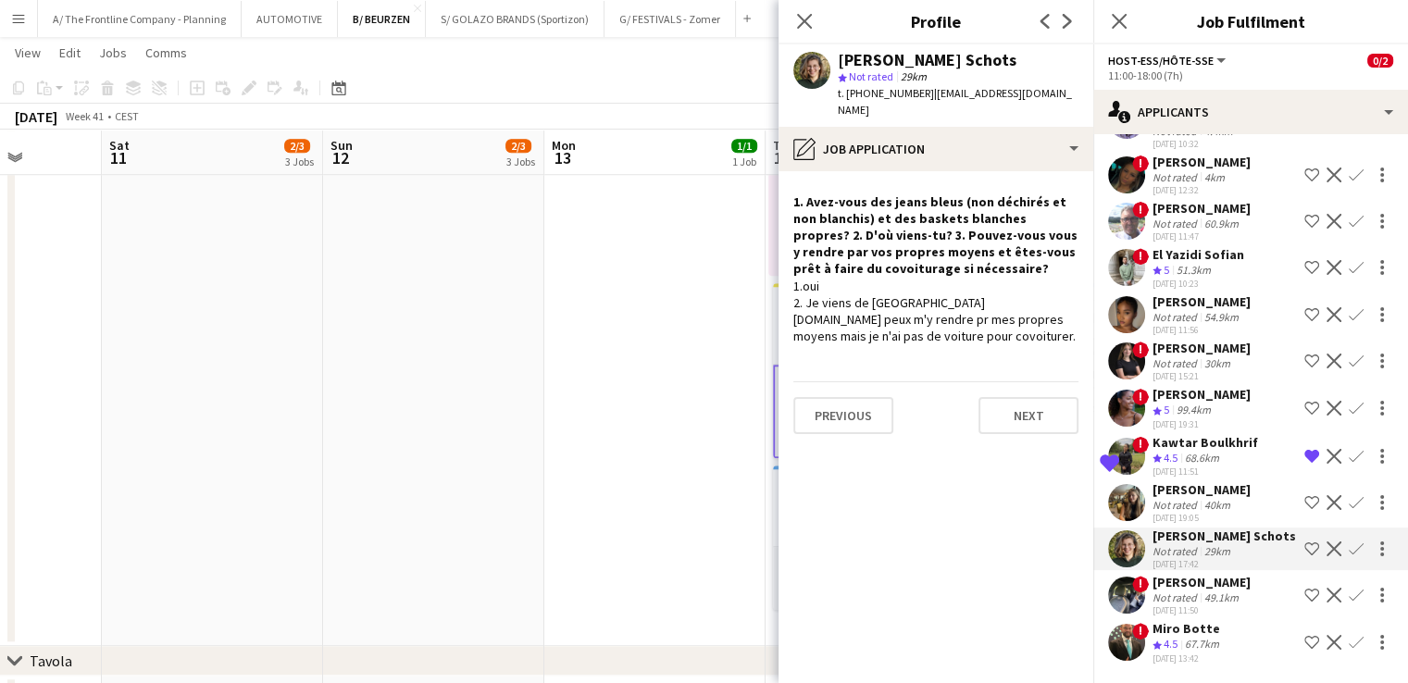
click at [1171, 310] on div "Not rated" at bounding box center [1176, 317] width 48 height 14
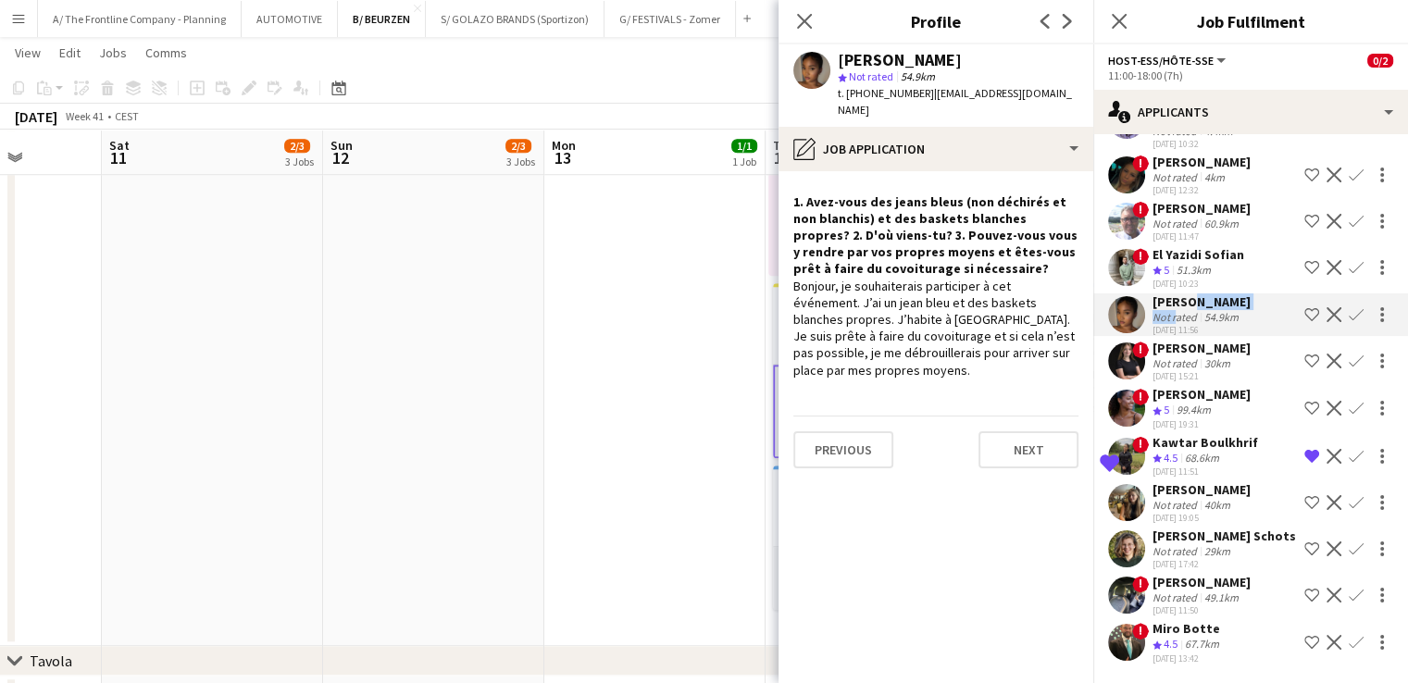
drag, startPoint x: 1171, startPoint y: 296, endPoint x: 1181, endPoint y: 280, distance: 18.7
click at [1181, 293] on div "[PERSON_NAME] Not rated 54.9km [DATE] 11:56" at bounding box center [1201, 314] width 98 height 43
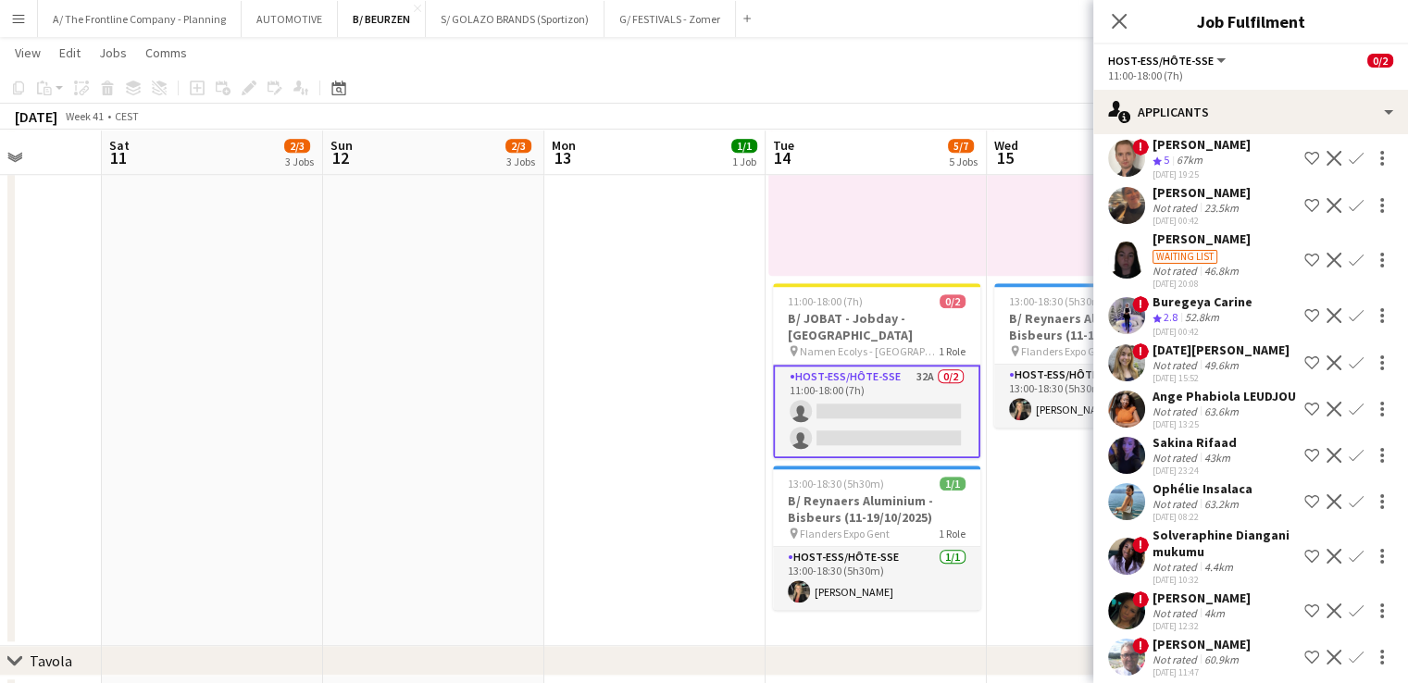
scroll to position [382, 0]
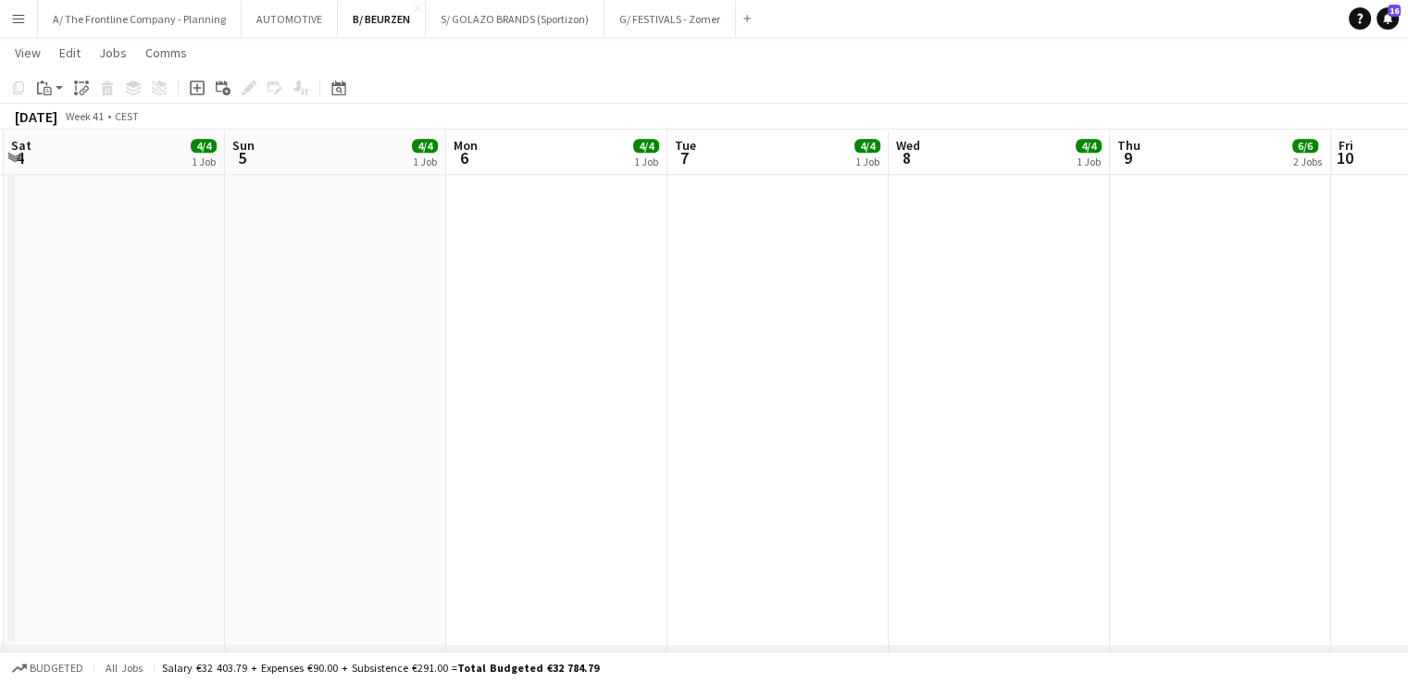
scroll to position [0, 420]
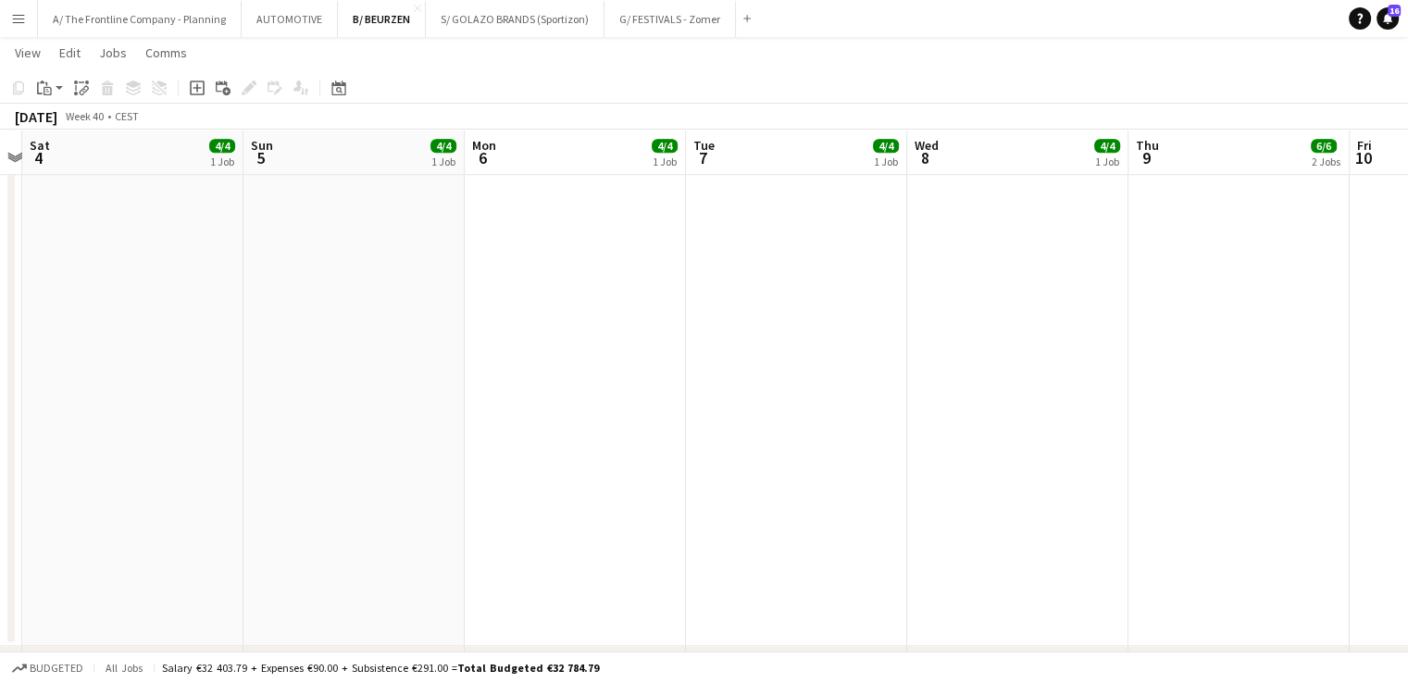
click at [136, 38] on app-page-menu "View Day view expanded Day view collapsed Month view Date picker Jump to [DATE]…" at bounding box center [704, 54] width 1408 height 35
click at [141, 23] on button "A/ The Frontline Company - Planning Close" at bounding box center [140, 19] width 204 height 36
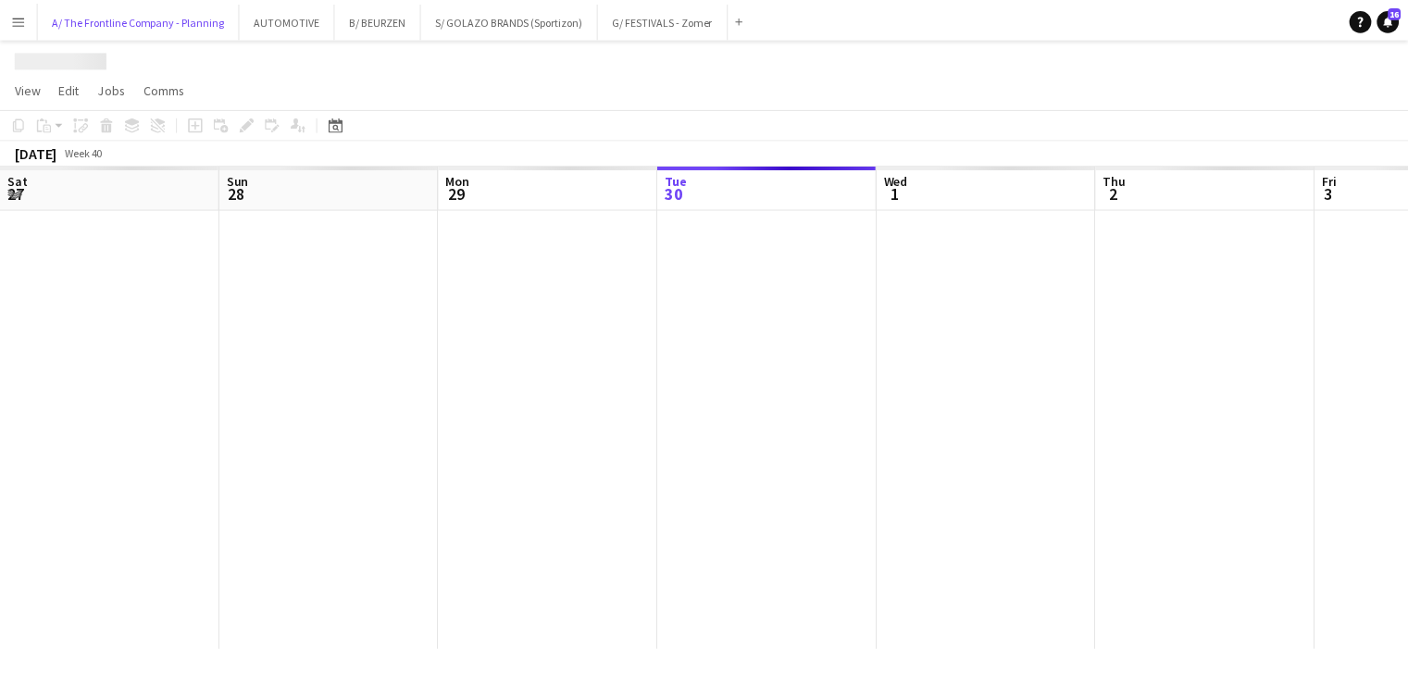
scroll to position [0, 442]
